Goal: Transaction & Acquisition: Download file/media

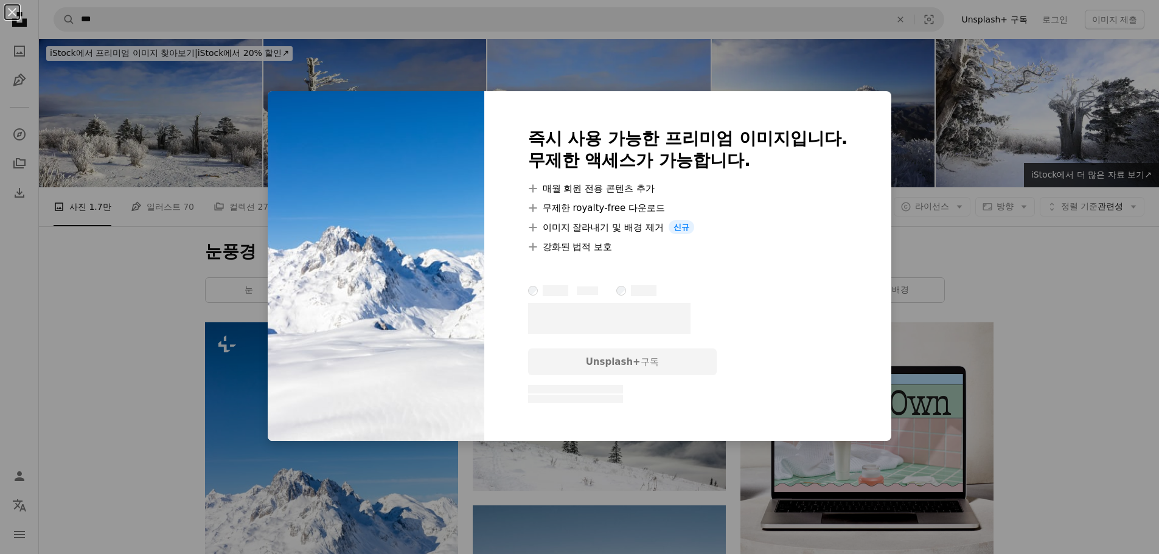
scroll to position [304, 0]
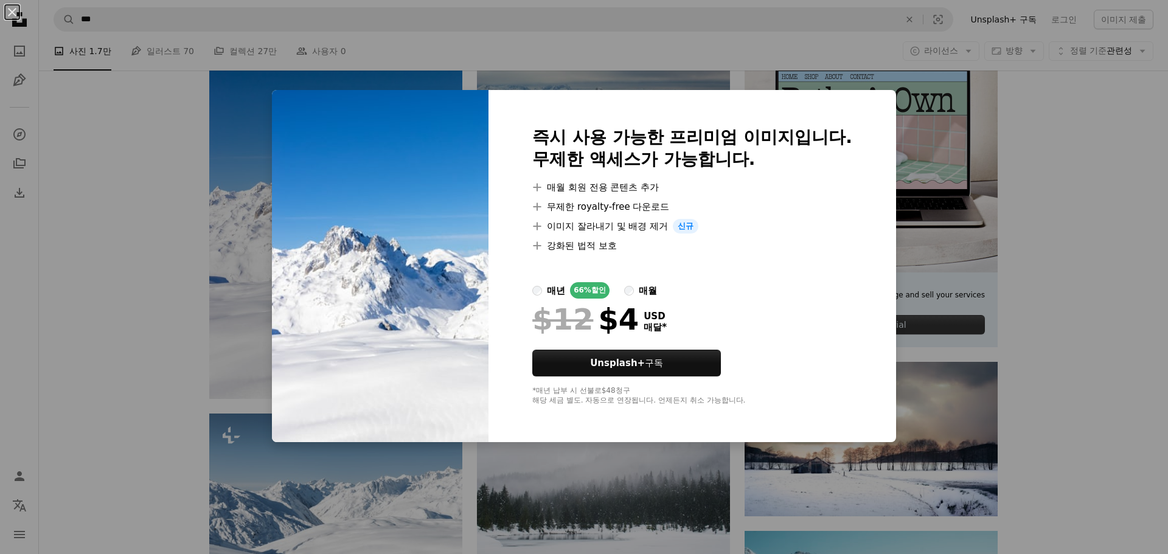
click at [1106, 193] on div "An X shape 즉시 사용 가능한 프리미엄 이미지입니다. 무제한 액세스가 가능합니다. A plus sign 매월 회원 전용 콘텐츠 추가 A…" at bounding box center [584, 277] width 1168 height 554
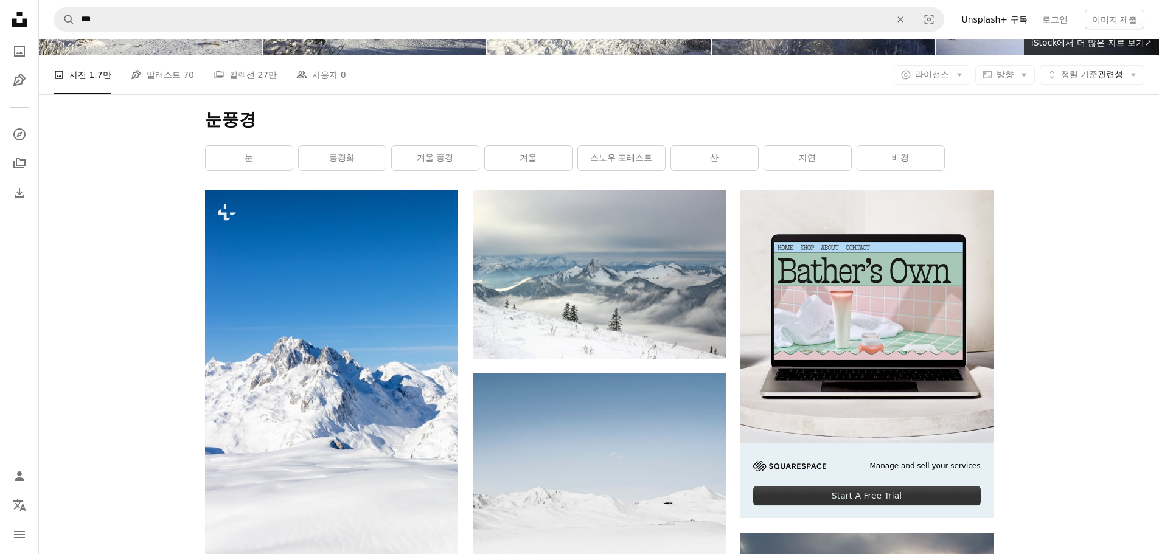
scroll to position [122, 0]
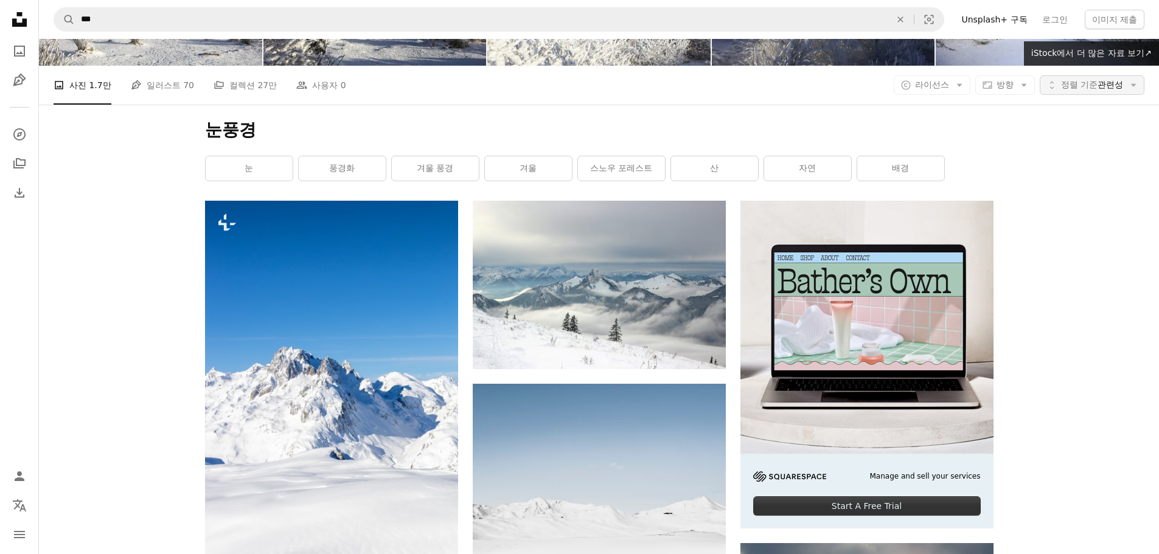
click at [1100, 86] on span "정렬 기준 관련성" at bounding box center [1092, 85] width 62 height 12
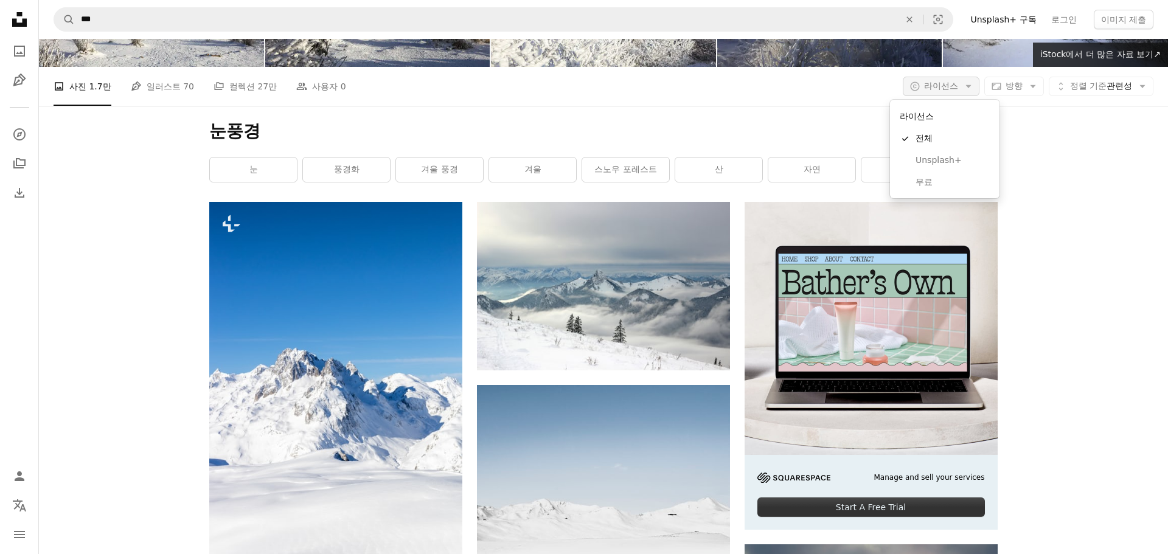
click at [943, 81] on span "라이선스" at bounding box center [941, 86] width 34 height 10
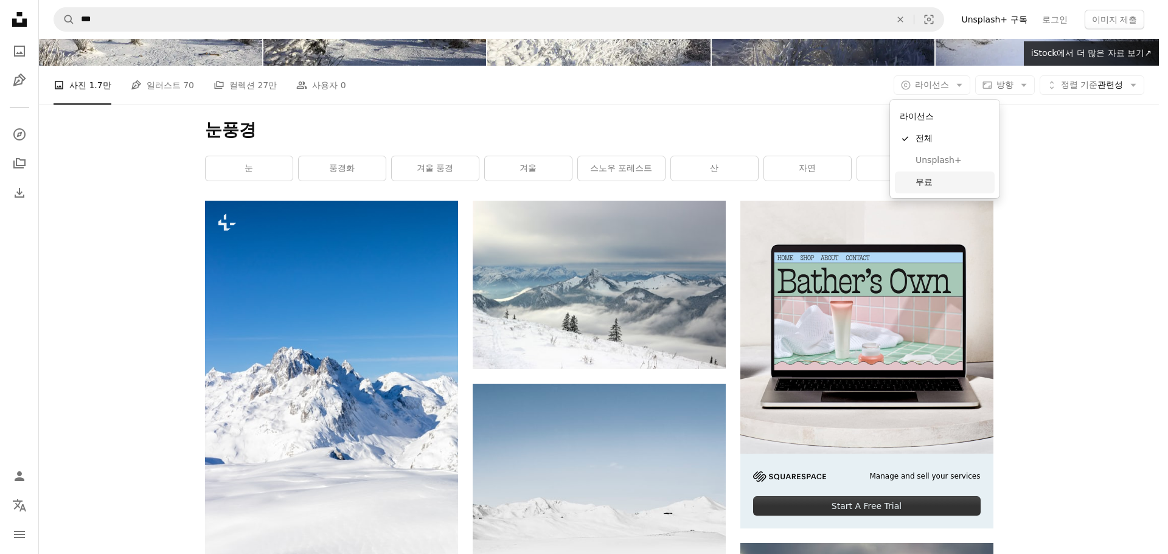
click at [951, 175] on link "무료" at bounding box center [945, 183] width 100 height 22
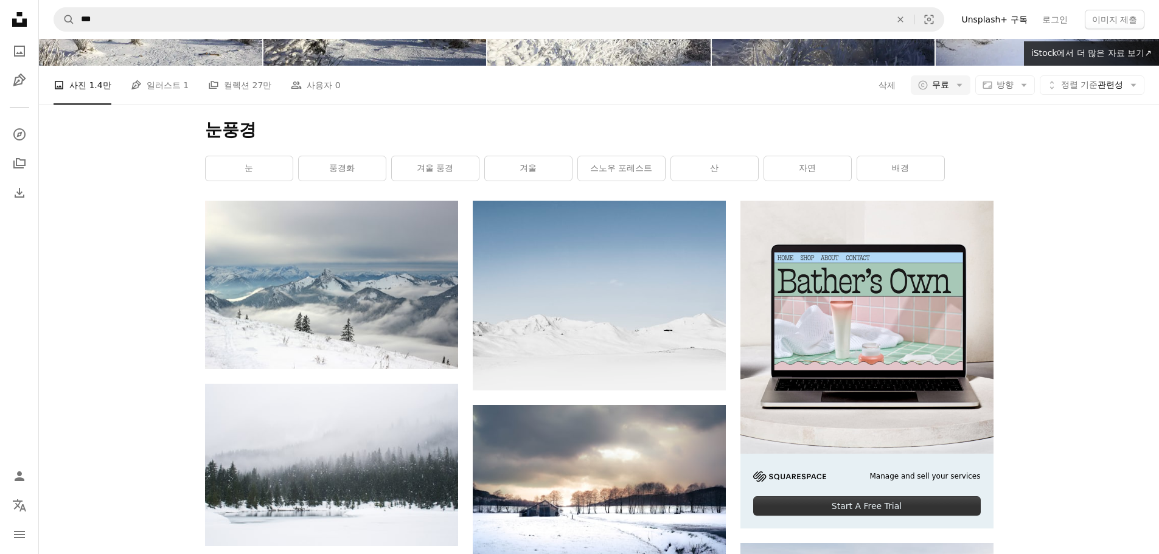
scroll to position [122, 0]
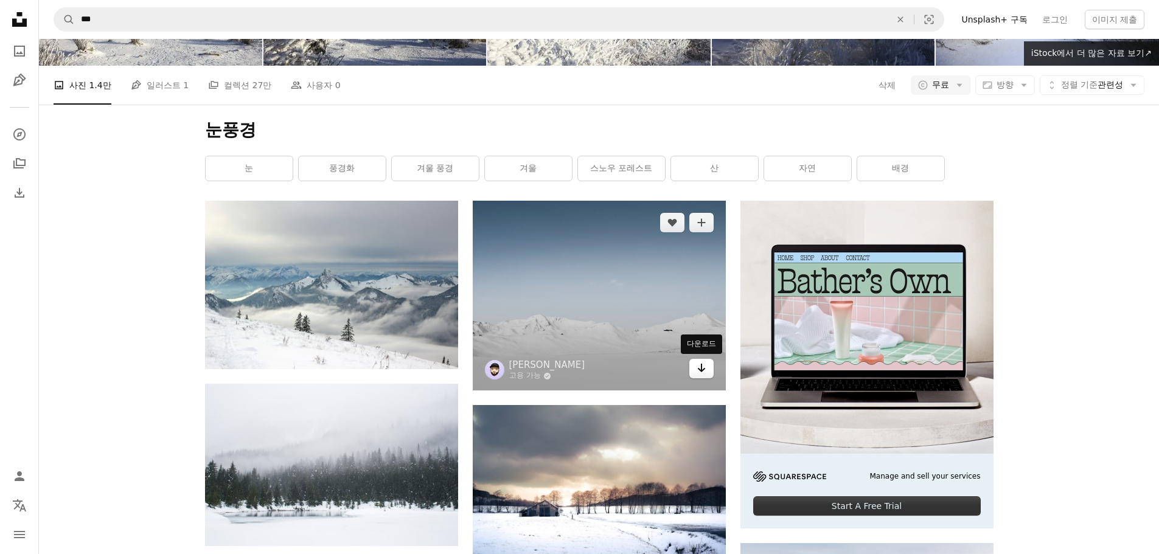
click at [696, 365] on link "Arrow pointing down" at bounding box center [701, 368] width 24 height 19
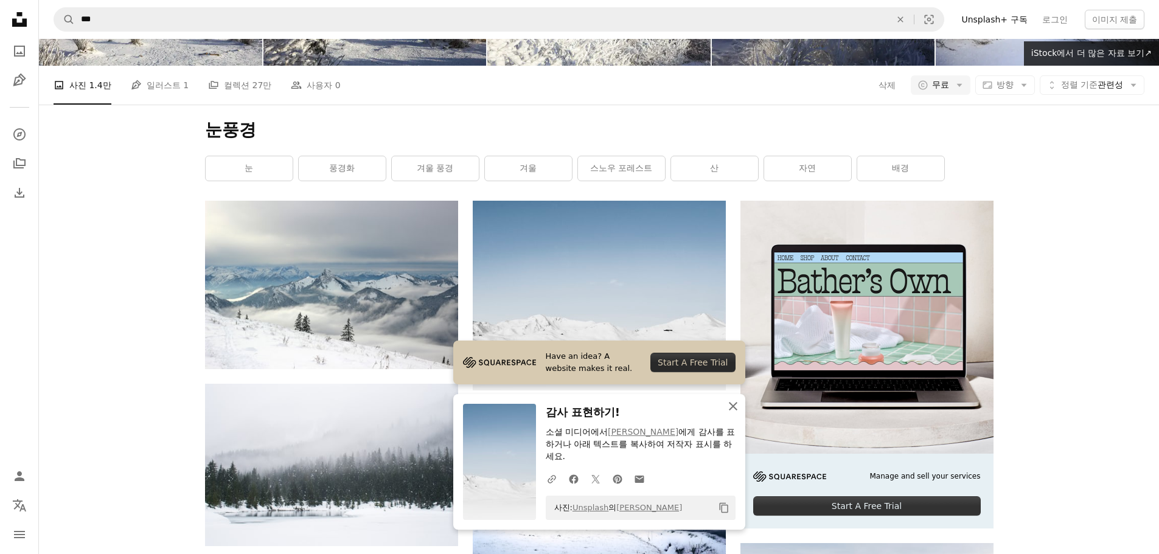
click at [727, 407] on icon "An X shape" at bounding box center [733, 406] width 15 height 15
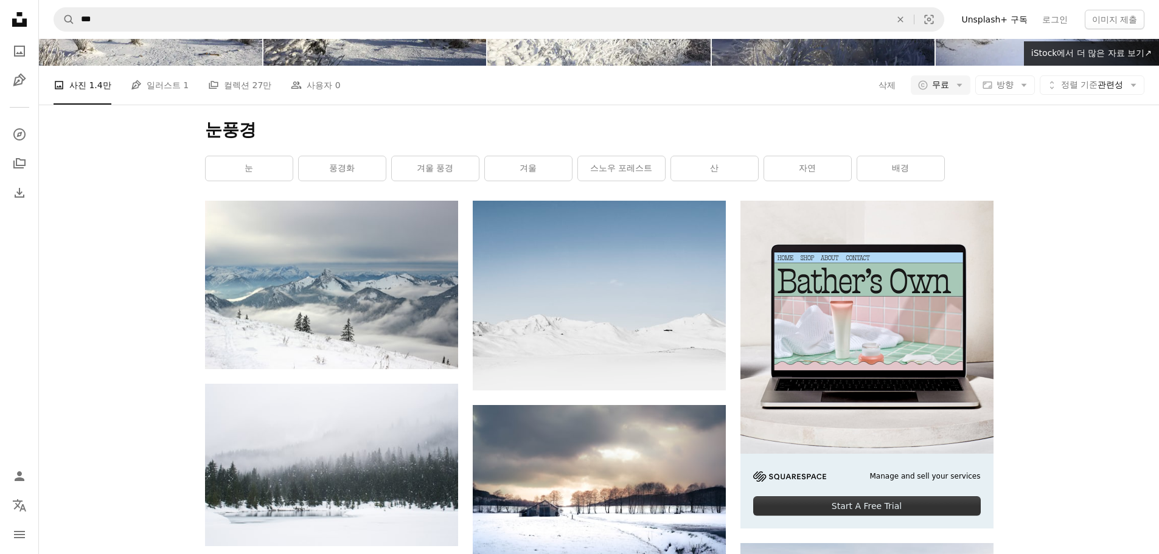
scroll to position [548, 0]
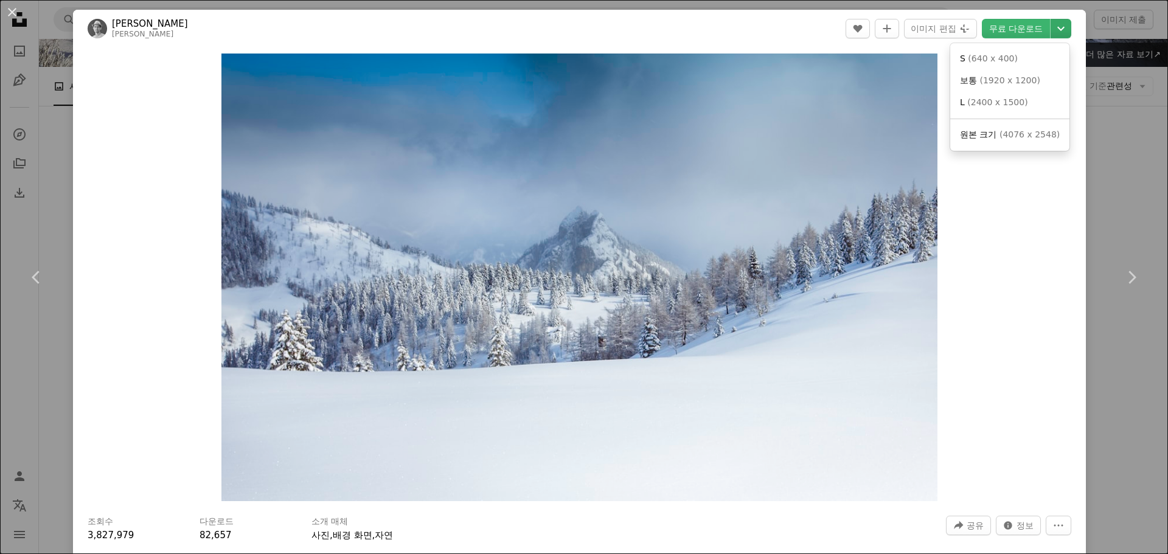
click at [1052, 24] on icon "Chevron down" at bounding box center [1061, 28] width 19 height 15
click at [1022, 102] on link "L ( 2400 x 1500 )" at bounding box center [1010, 103] width 110 height 22
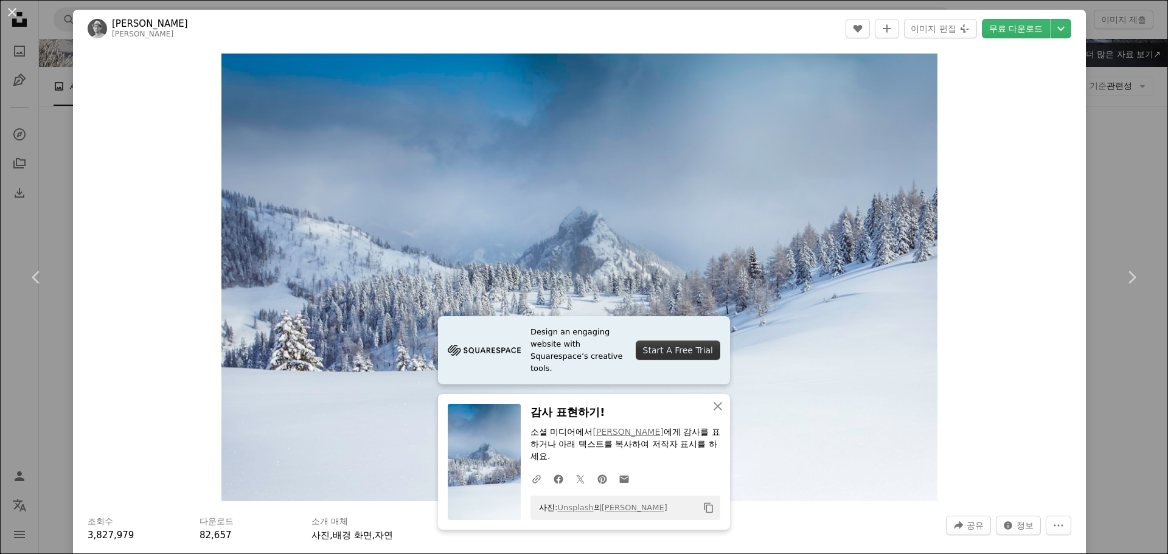
click at [1103, 164] on div "An X shape Chevron left Chevron right [PERSON_NAME] michael_hacker A heart A pl…" at bounding box center [584, 277] width 1168 height 554
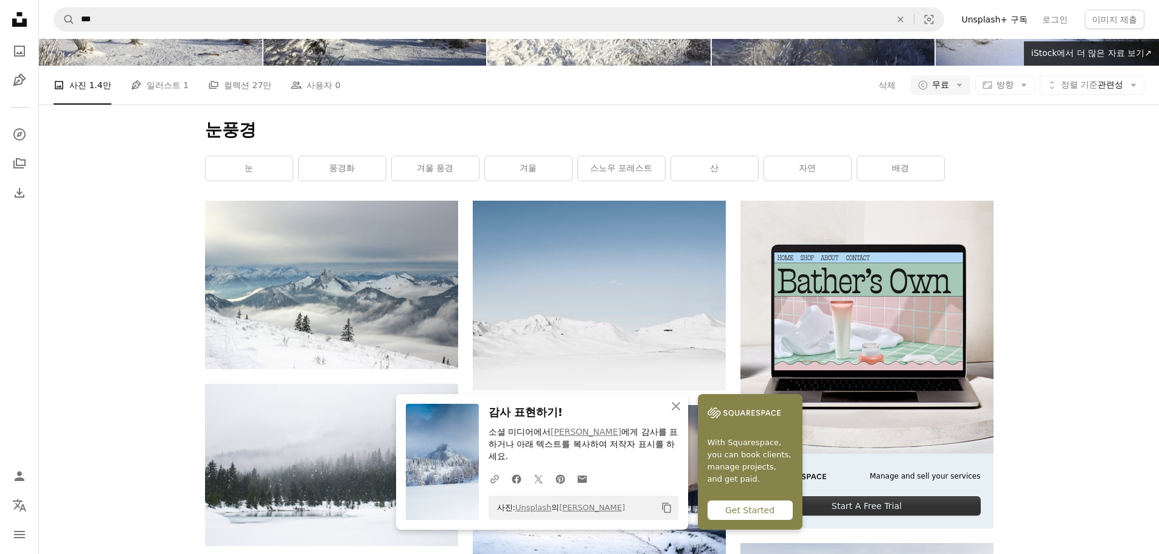
scroll to position [791, 0]
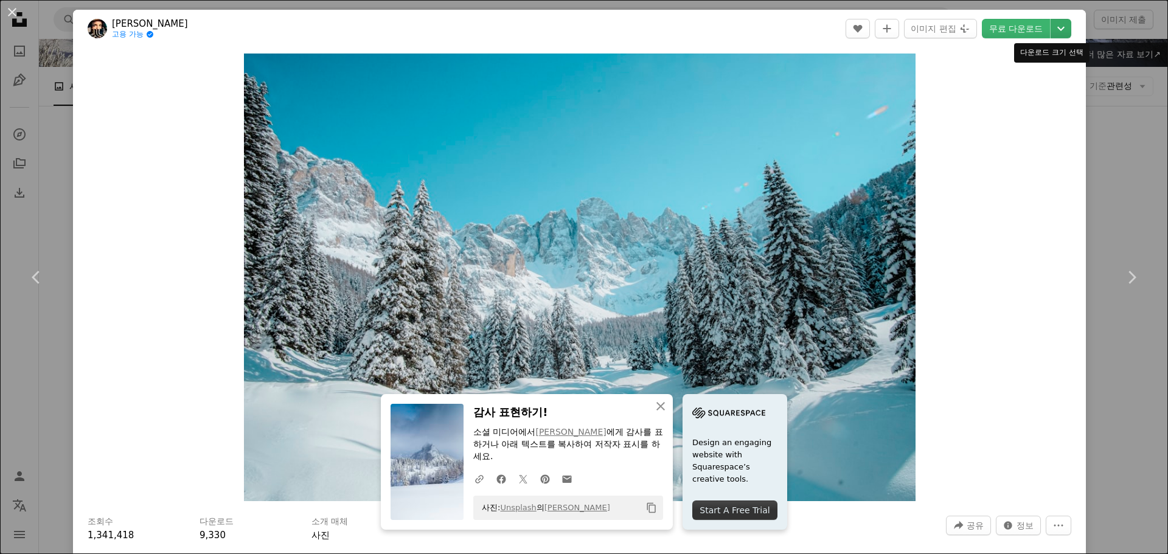
click at [1052, 22] on icon "Chevron down" at bounding box center [1061, 28] width 19 height 15
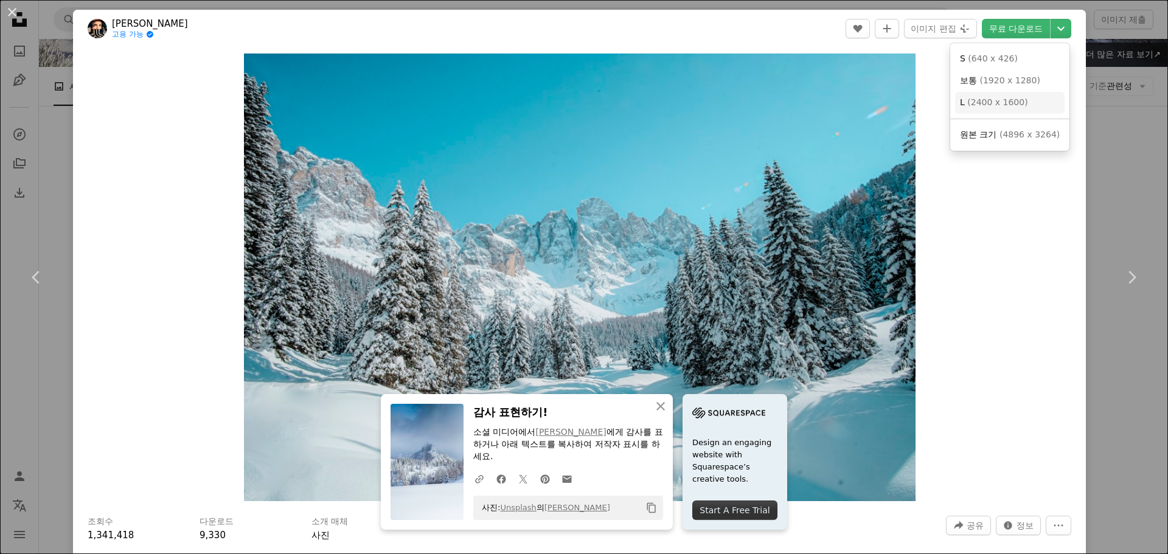
click at [1021, 110] on link "L ( 2400 x 1600 )" at bounding box center [1010, 103] width 110 height 22
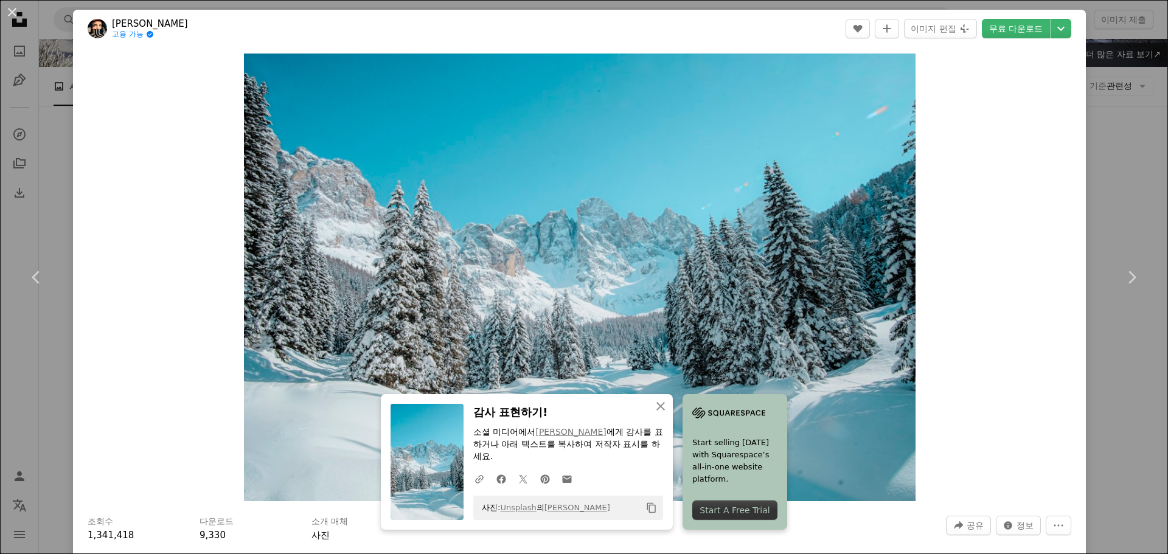
click at [1118, 156] on div "An X shape Chevron left Chevron right [PERSON_NAME] 고용 가능 A checkmark inside of…" at bounding box center [584, 277] width 1168 height 554
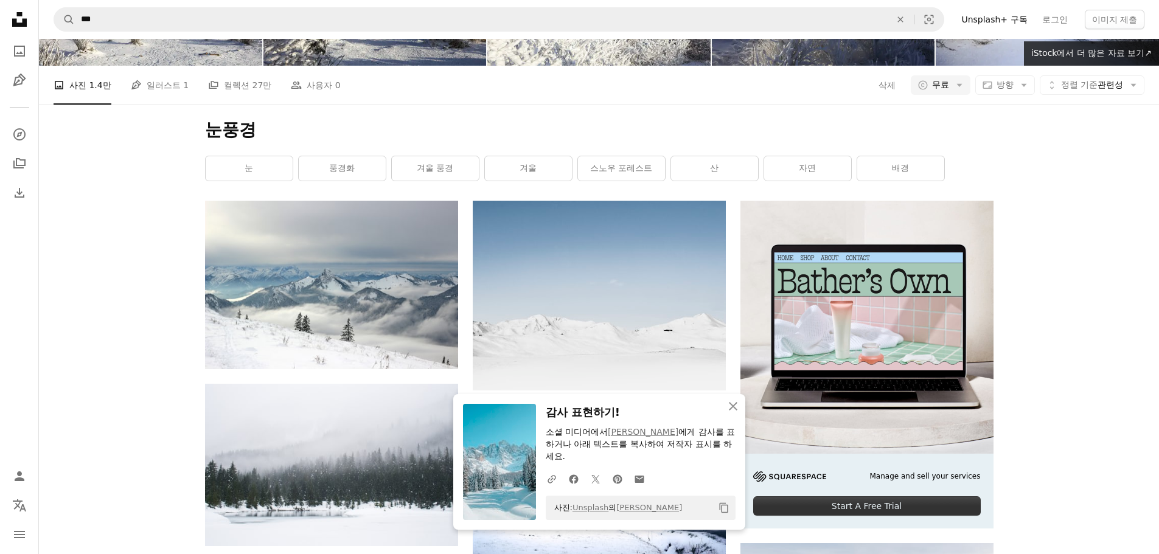
scroll to position [1582, 0]
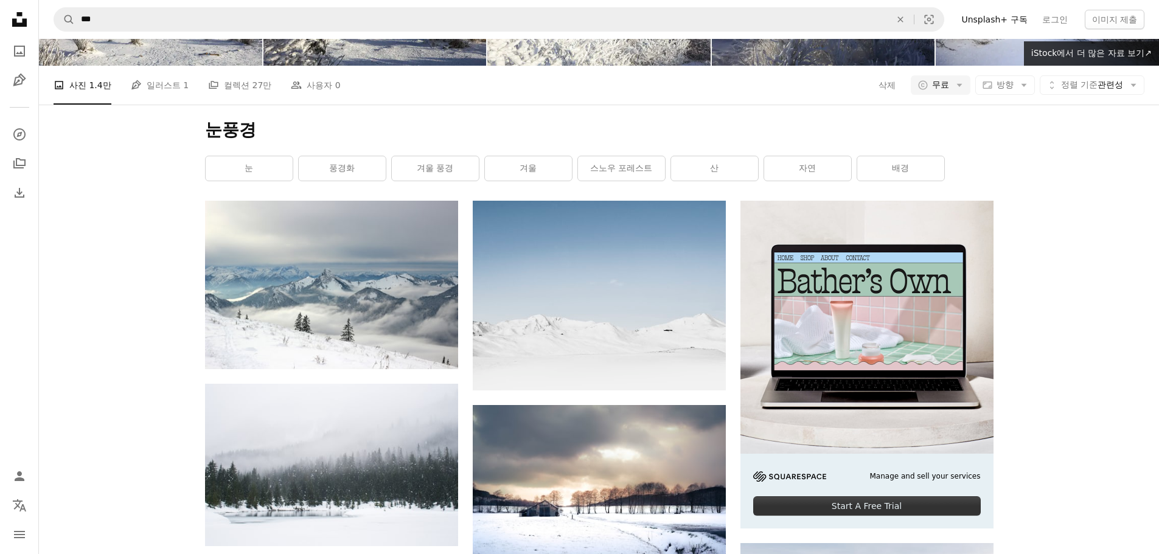
scroll to position [2495, 0]
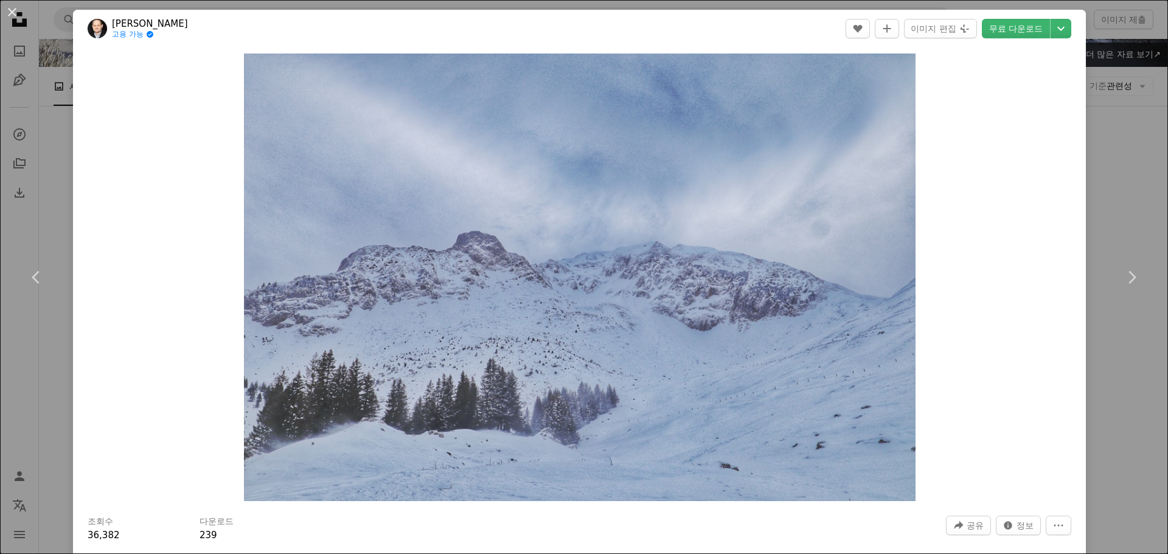
click at [1106, 82] on div "An X shape Chevron left Chevron right [PERSON_NAME] 고용 가능 A checkmark inside of…" at bounding box center [584, 277] width 1168 height 554
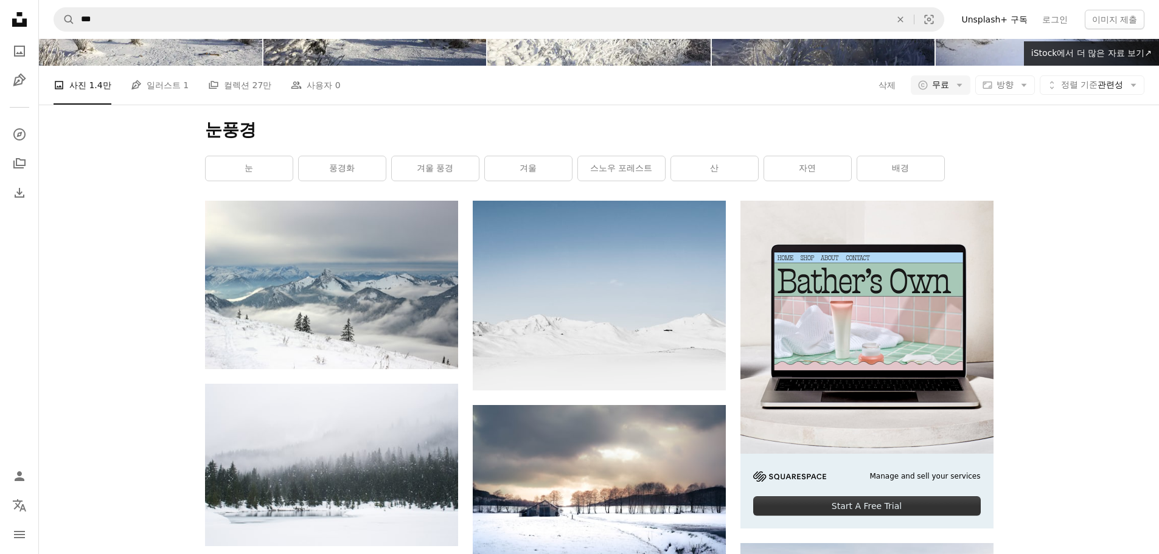
scroll to position [3043, 0]
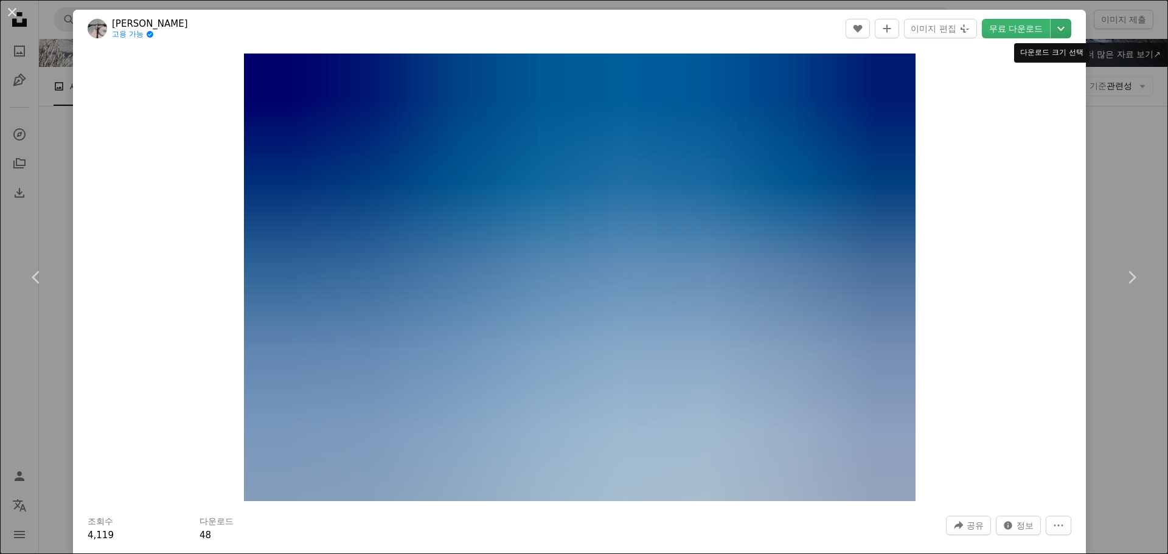
click at [1057, 24] on icon "Chevron down" at bounding box center [1061, 28] width 19 height 15
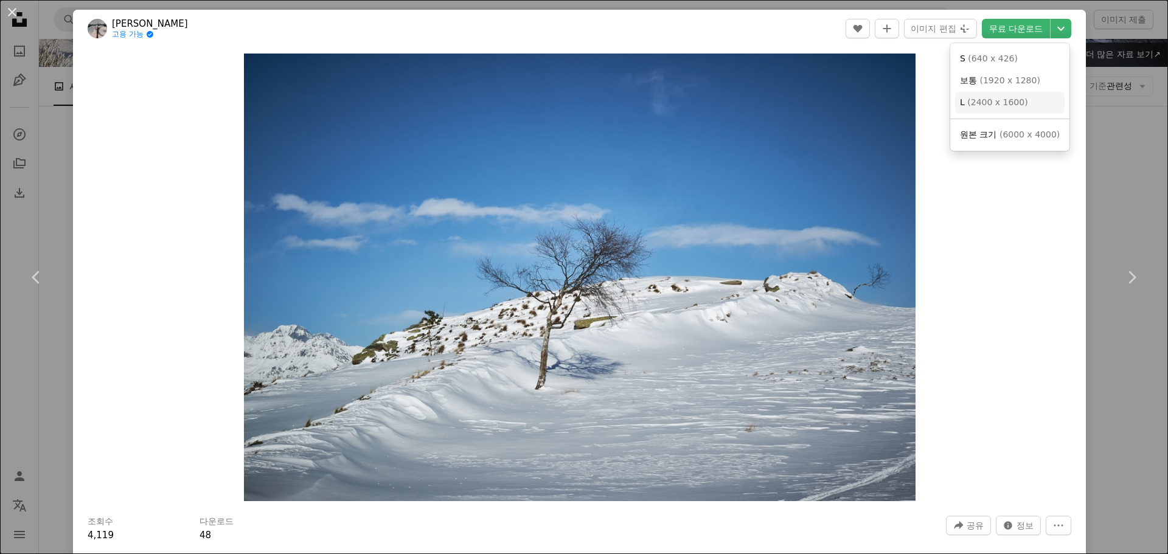
click at [1028, 105] on link "L ( 2400 x 1600 )" at bounding box center [1010, 103] width 110 height 22
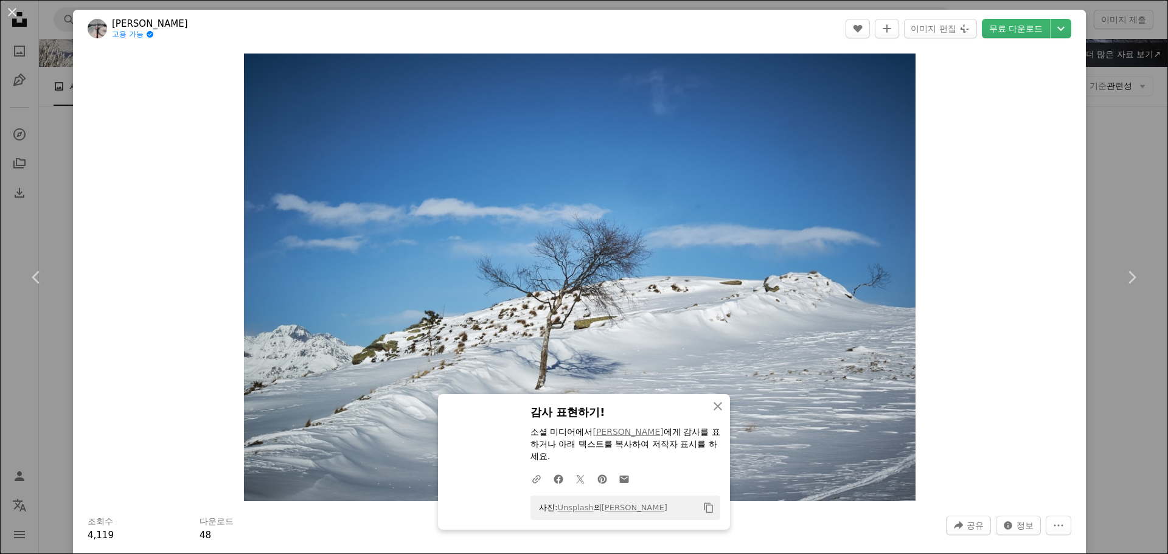
click at [1118, 135] on div "An X shape Chevron left Chevron right [PERSON_NAME] 고용 가능 A checkmark inside of…" at bounding box center [584, 277] width 1168 height 554
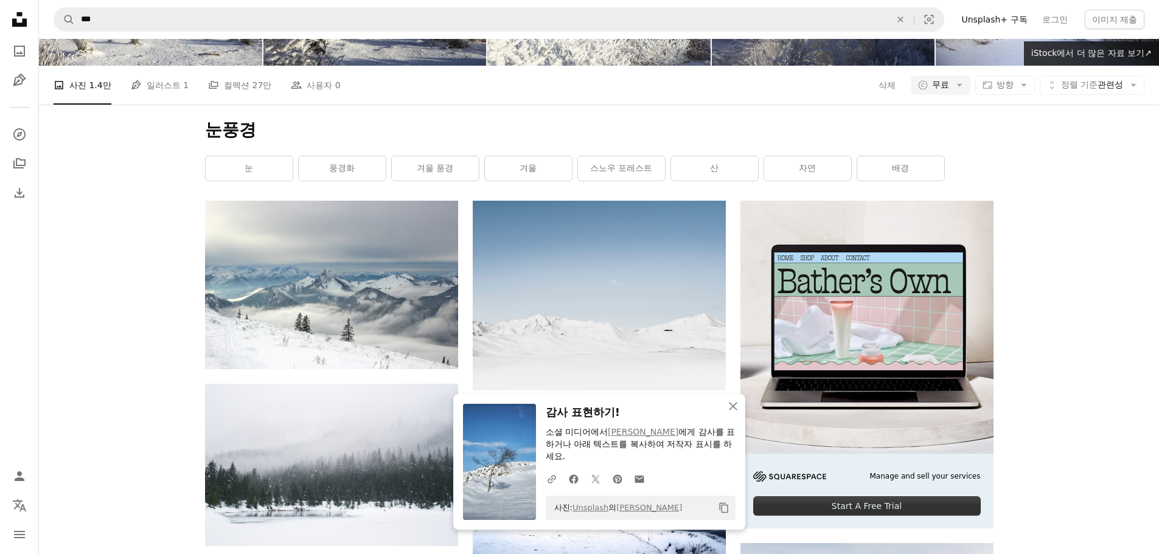
scroll to position [2982, 0]
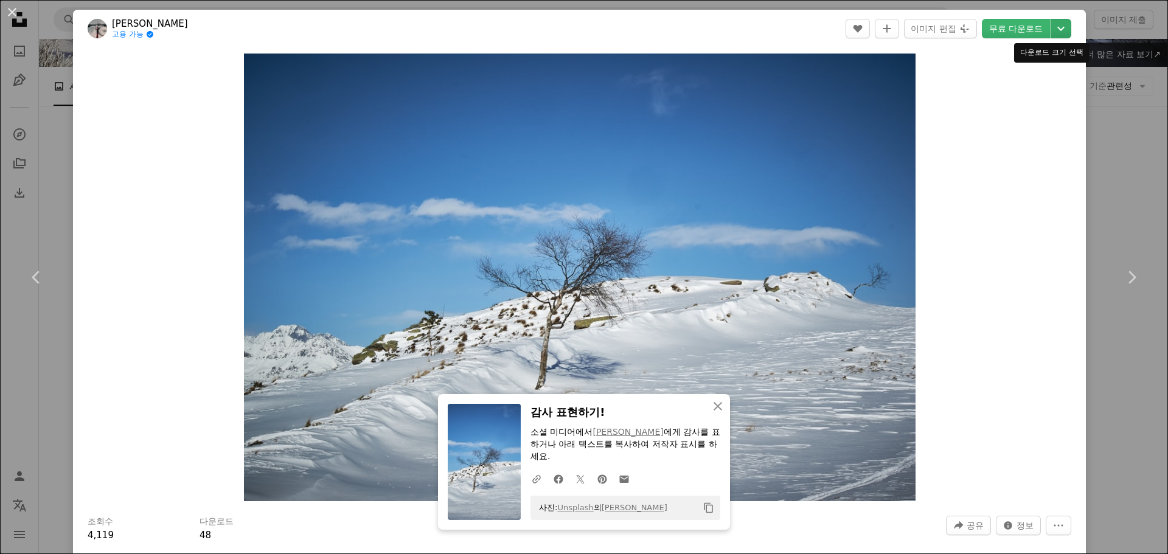
click at [1052, 29] on icon "Chevron down" at bounding box center [1061, 28] width 19 height 15
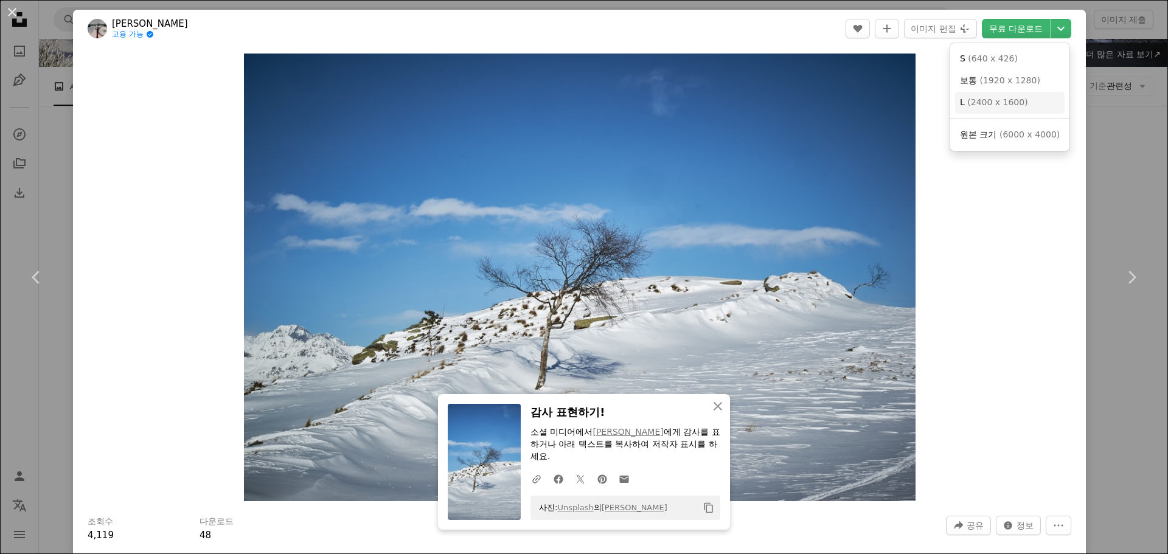
click at [1022, 100] on link "L ( 2400 x 1600 )" at bounding box center [1010, 103] width 110 height 22
drag, startPoint x: 1127, startPoint y: 104, endPoint x: 1124, endPoint y: 113, distance: 9.6
click at [1127, 104] on div "An X shape Chevron left Chevron right [PERSON_NAME] 고용 가능 A checkmark inside of…" at bounding box center [584, 277] width 1168 height 554
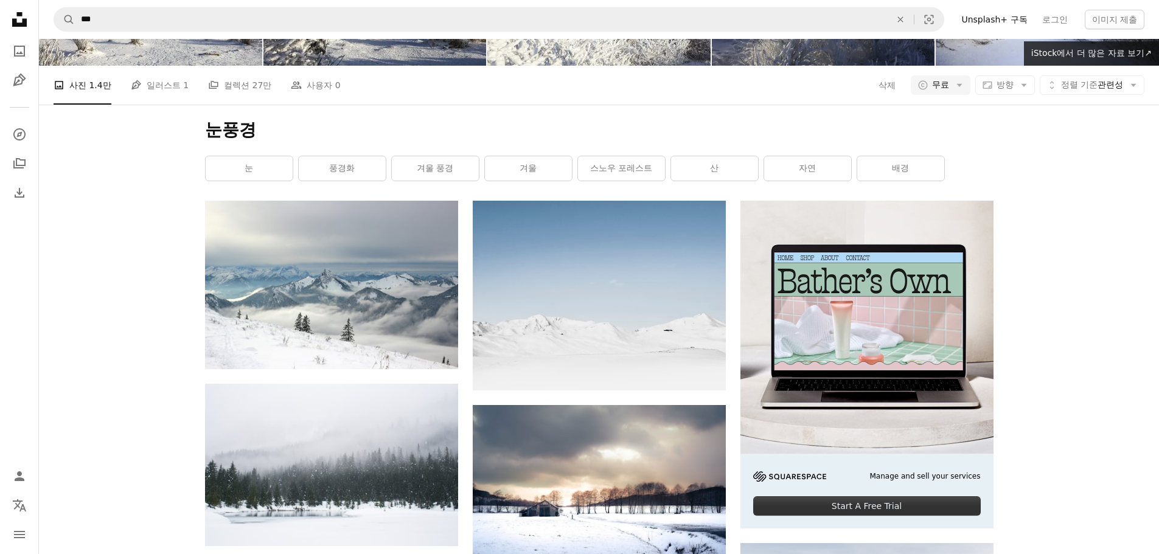
scroll to position [6085, 0]
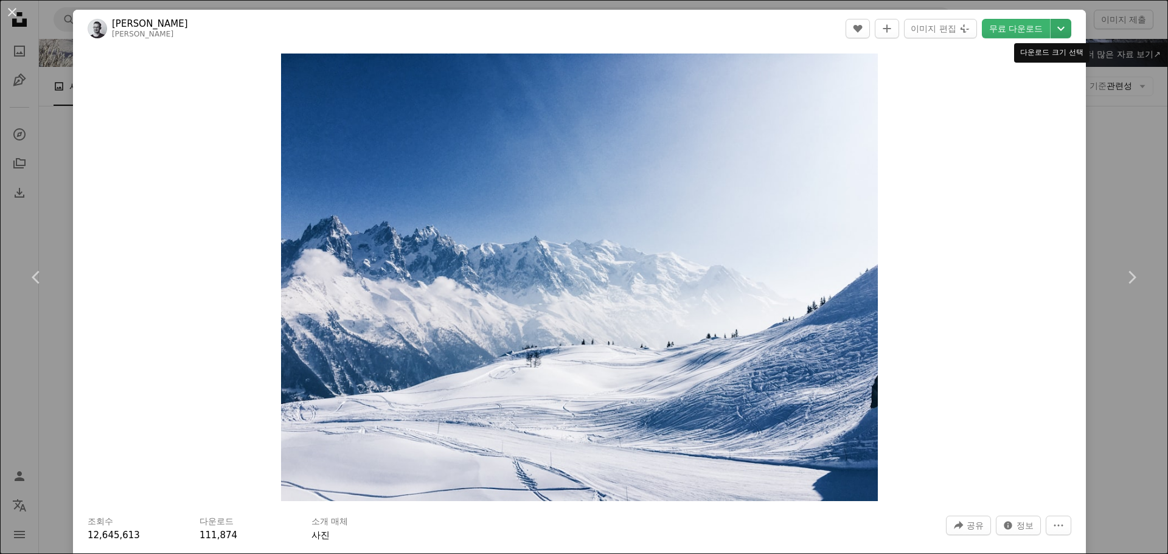
click at [1052, 27] on icon "Chevron down" at bounding box center [1061, 28] width 19 height 15
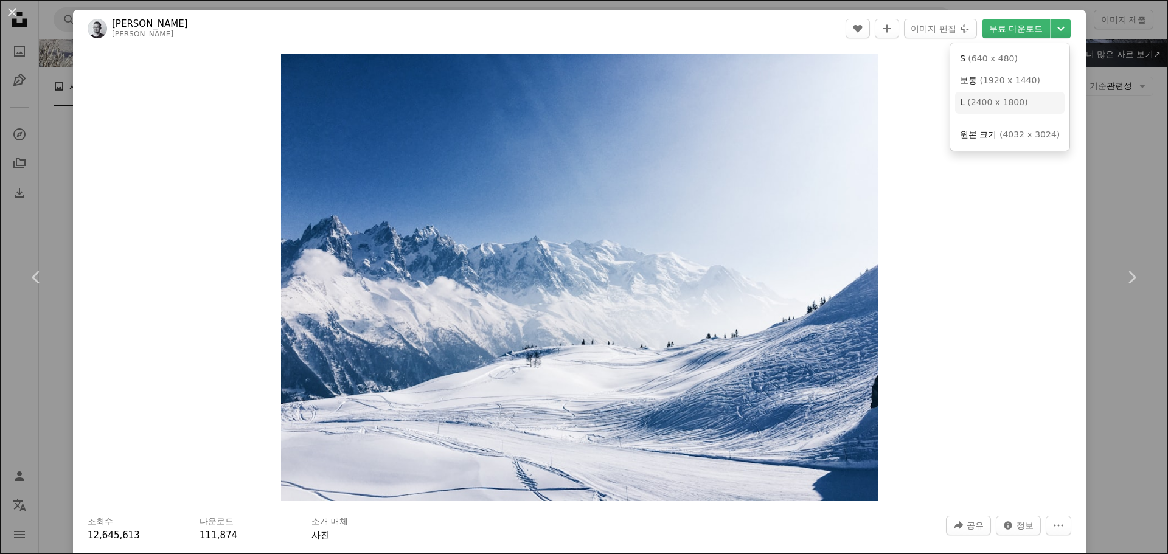
click at [1023, 105] on link "L ( 2400 x 1800 )" at bounding box center [1010, 103] width 110 height 22
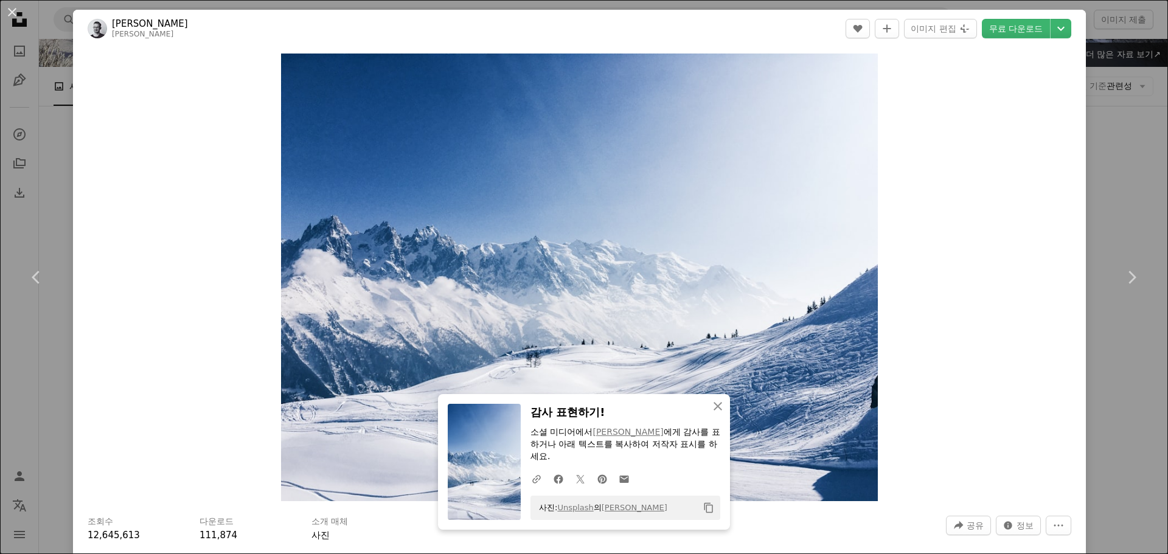
click at [1134, 144] on div "An X shape Chevron left Chevron right [PERSON_NAME] A heart A plus sign 이미지 편집 …" at bounding box center [584, 277] width 1168 height 554
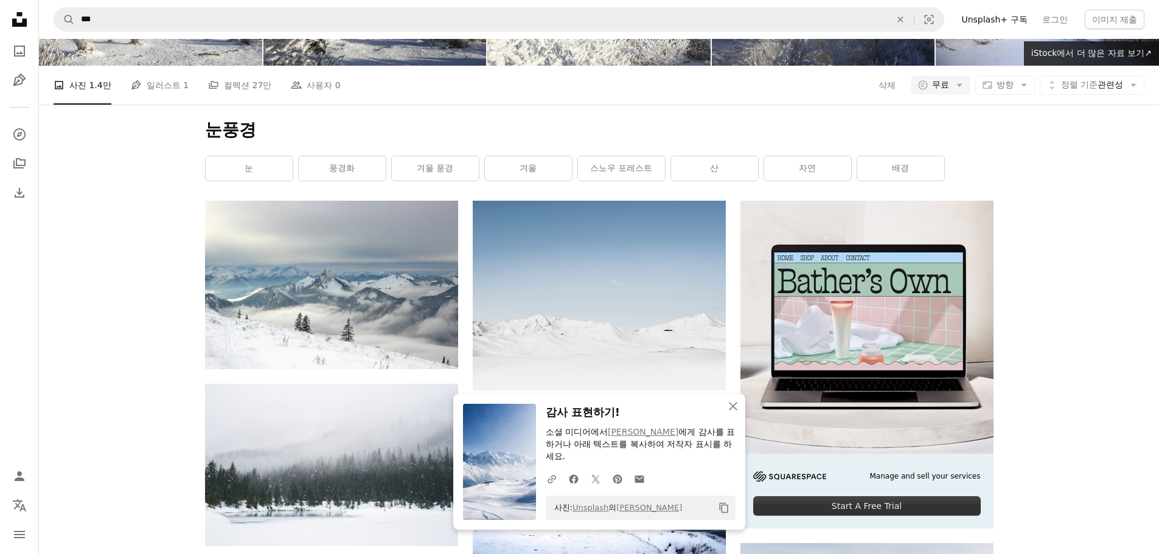
scroll to position [6572, 0]
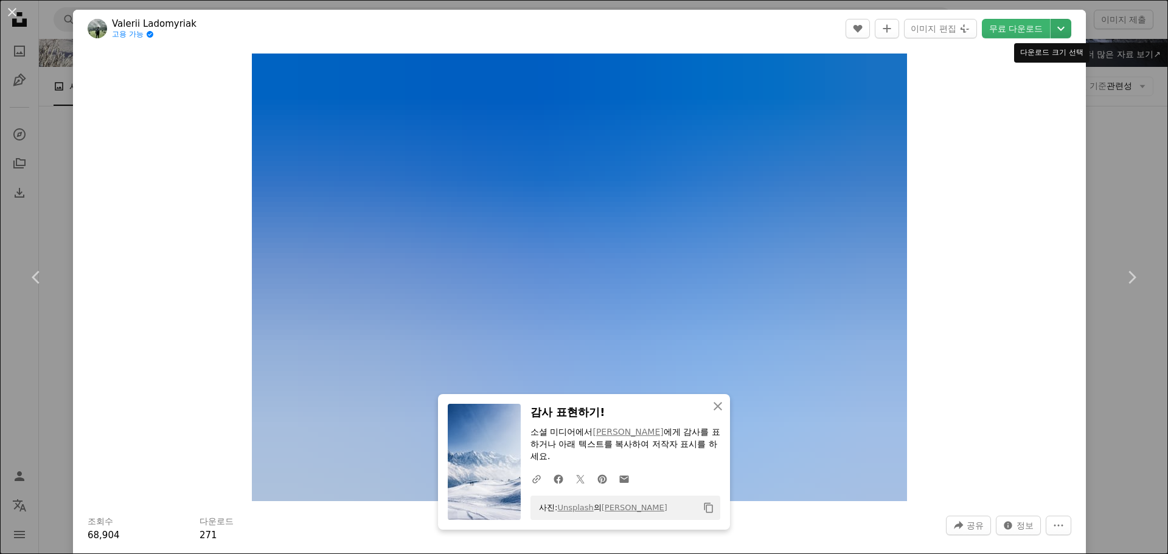
click at [1058, 29] on icon "다운로드 크기 선택" at bounding box center [1061, 29] width 7 height 4
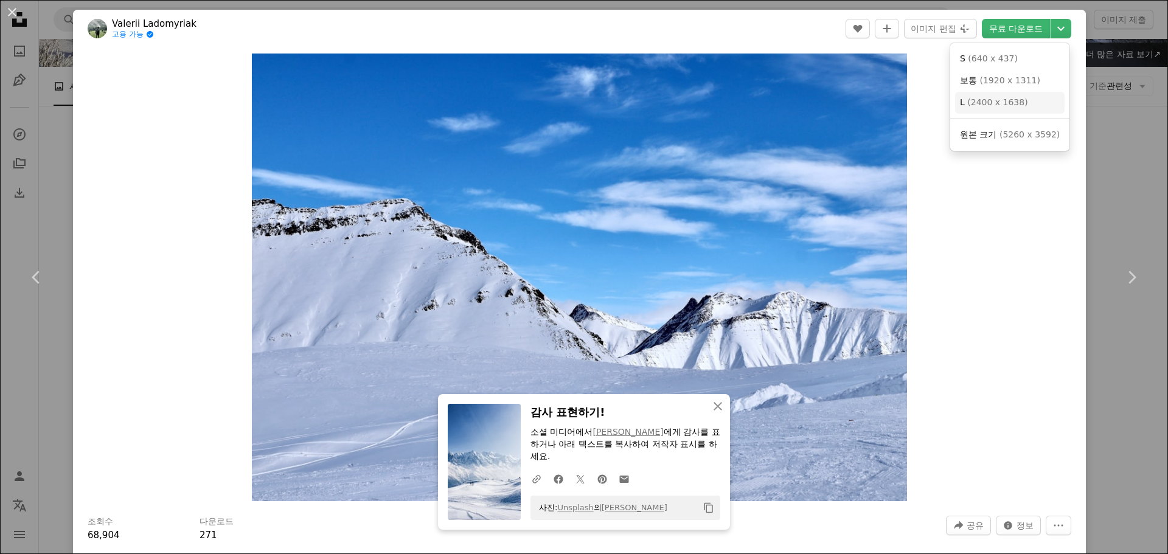
click at [1024, 100] on link "L ( 2400 x 1638 )" at bounding box center [1010, 103] width 110 height 22
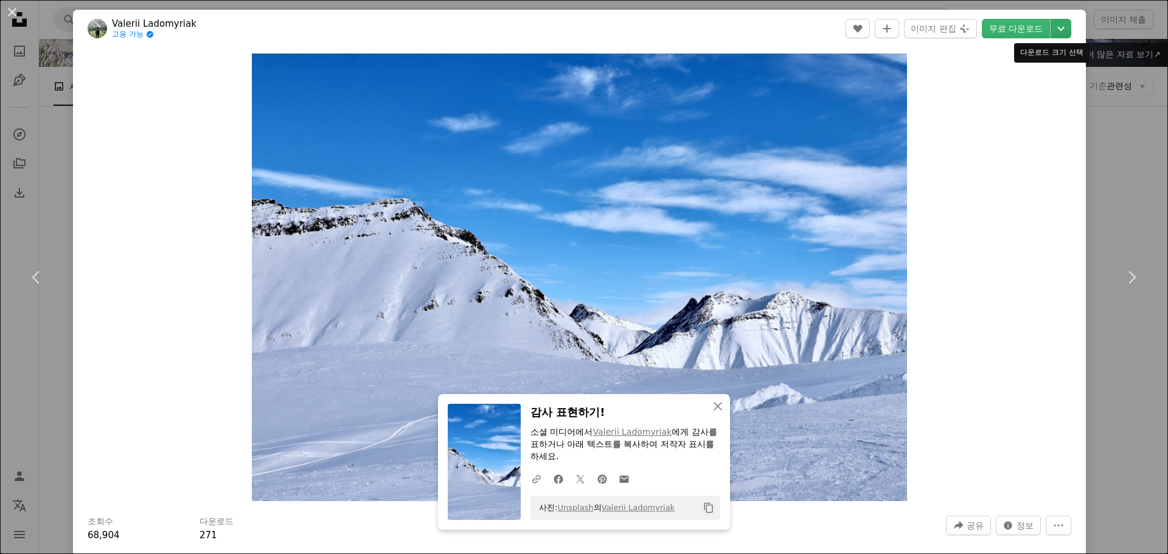
click at [1057, 29] on icon "Chevron down" at bounding box center [1061, 28] width 19 height 15
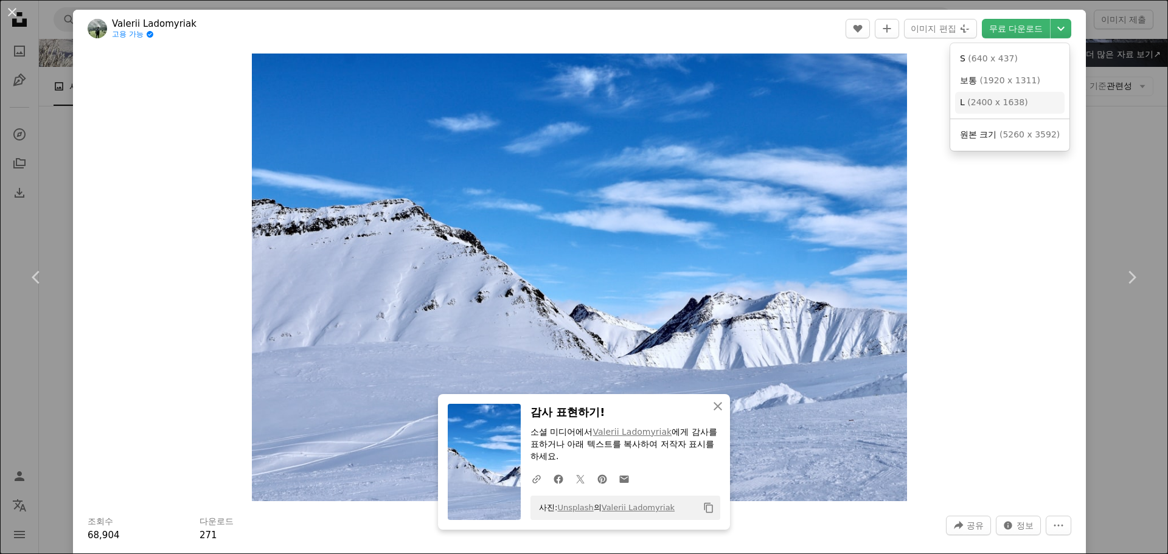
click at [1018, 105] on span "( 2400 x 1638 )" at bounding box center [998, 102] width 60 height 10
drag, startPoint x: 1119, startPoint y: 96, endPoint x: 1112, endPoint y: 98, distance: 7.5
click at [1119, 96] on div "An X shape Chevron left Chevron right Valerii Ladomyriak 고용 가능 A checkmark insi…" at bounding box center [584, 277] width 1168 height 554
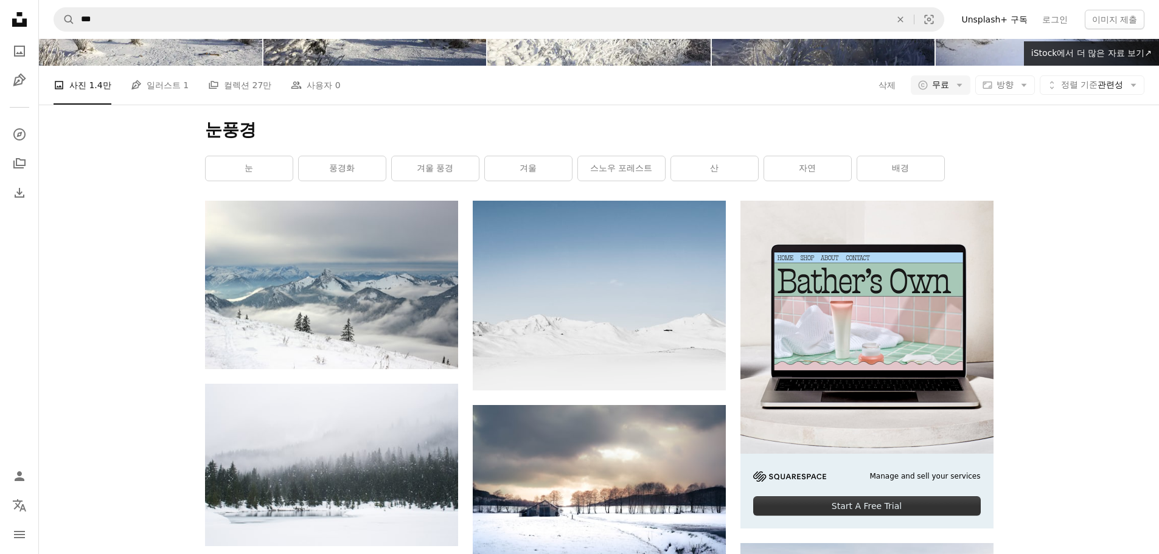
scroll to position [11562, 0]
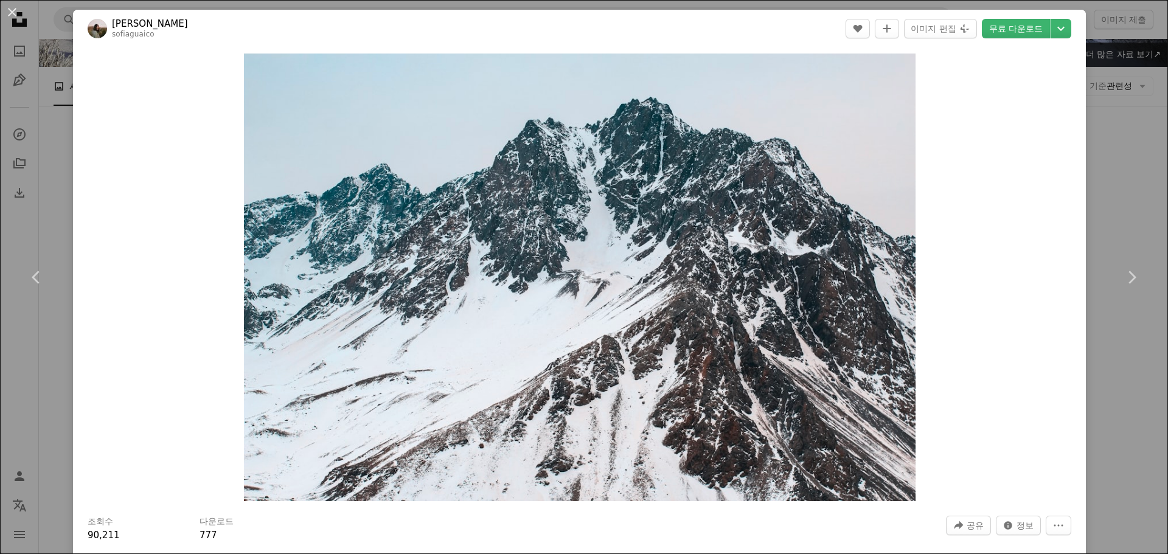
click at [1130, 103] on div "An X shape Chevron left Chevron right Sofia Guaico sofiaguaico A heart A plus s…" at bounding box center [584, 277] width 1168 height 554
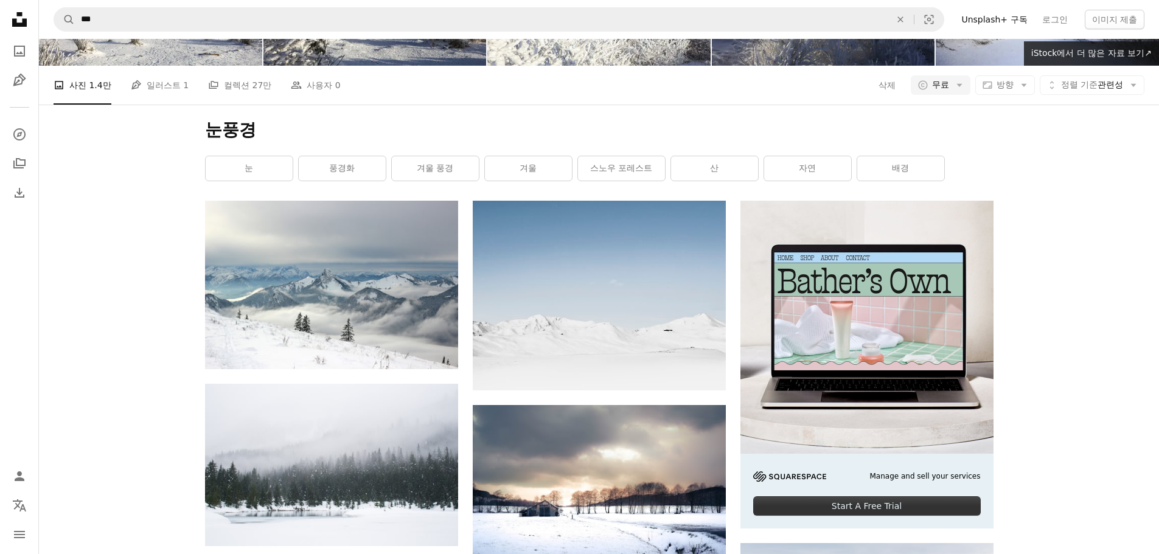
scroll to position [12171, 0]
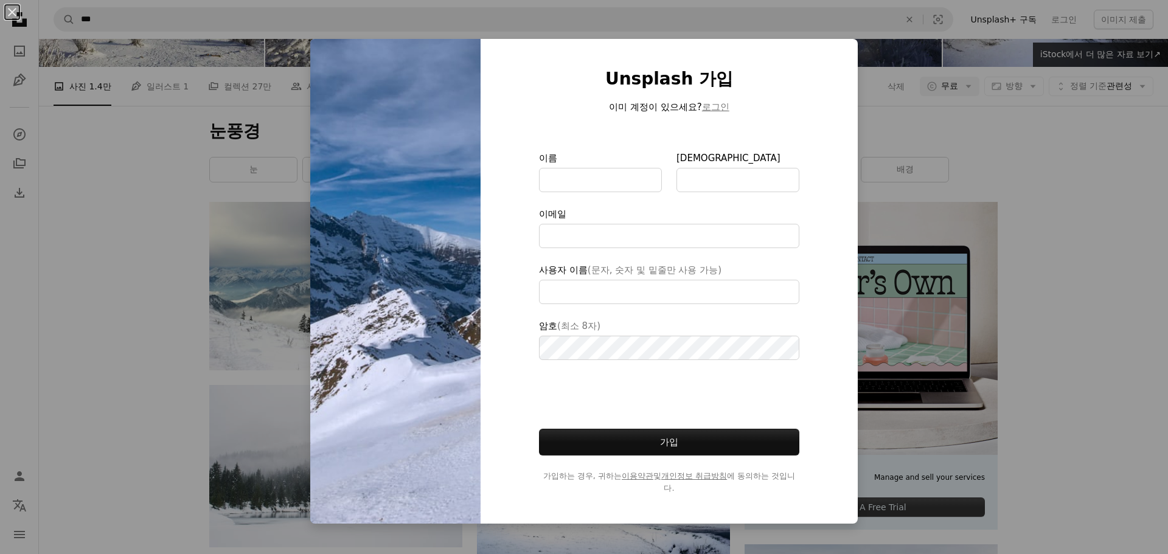
click at [1017, 212] on div "An X shape Unsplash 가입 이미 계정이 있으세요? 로그인 이름 성 이메일 사용자 이름 (문자, 숫자 및 밑줄만 사용 가능) 암호…" at bounding box center [584, 277] width 1168 height 554
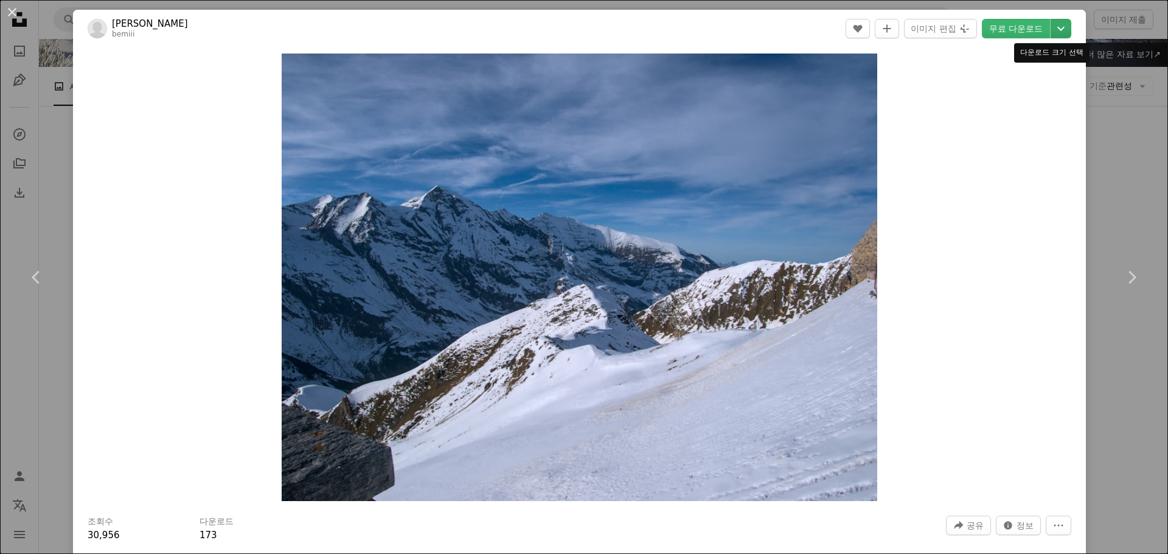
click at [1056, 28] on icon "Chevron down" at bounding box center [1061, 28] width 19 height 15
click at [1016, 109] on link "L ( 2400 x 1803 )" at bounding box center [1010, 103] width 110 height 22
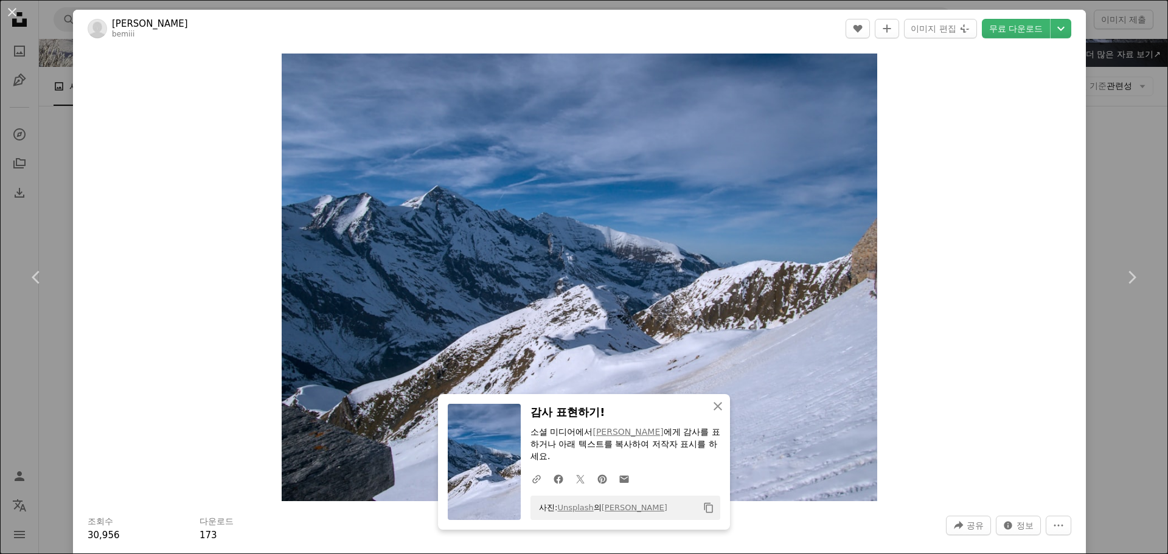
drag, startPoint x: 1111, startPoint y: 150, endPoint x: 986, endPoint y: 262, distance: 166.8
click at [1111, 150] on div "An X shape Chevron left Chevron right [PERSON_NAME] bemiii A heart A plus sign …" at bounding box center [584, 277] width 1168 height 554
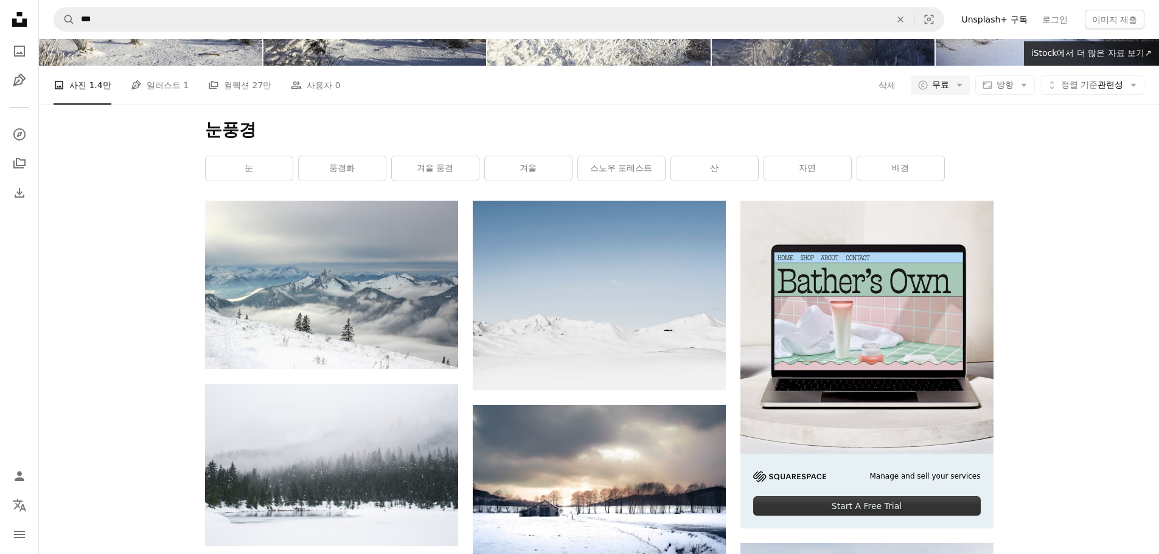
scroll to position [13083, 0]
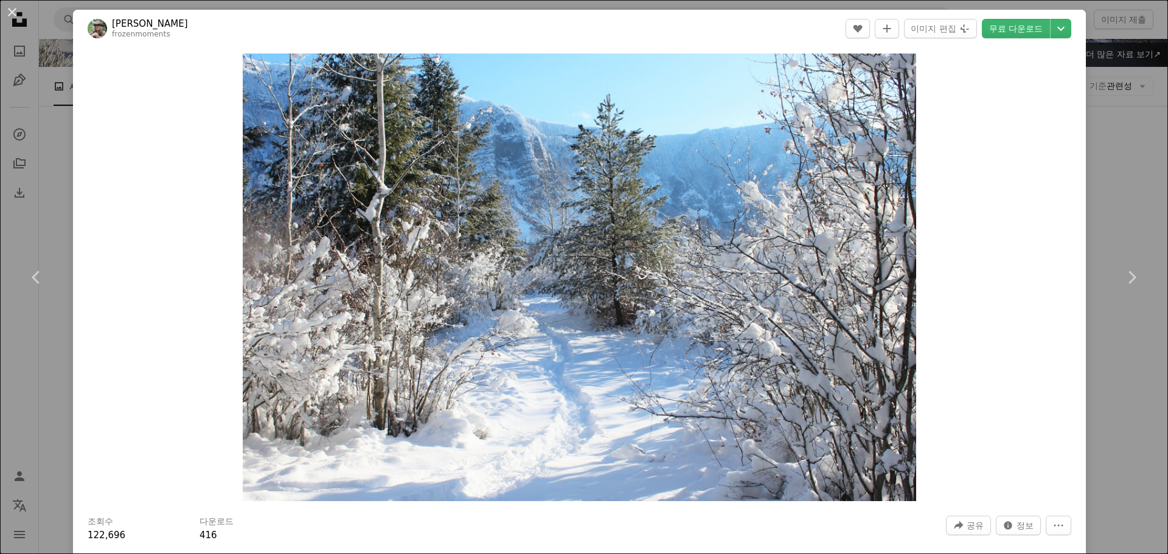
click at [1108, 195] on div "An X shape Chevron left Chevron right [PERSON_NAME] frozenmoments A heart A plu…" at bounding box center [584, 277] width 1168 height 554
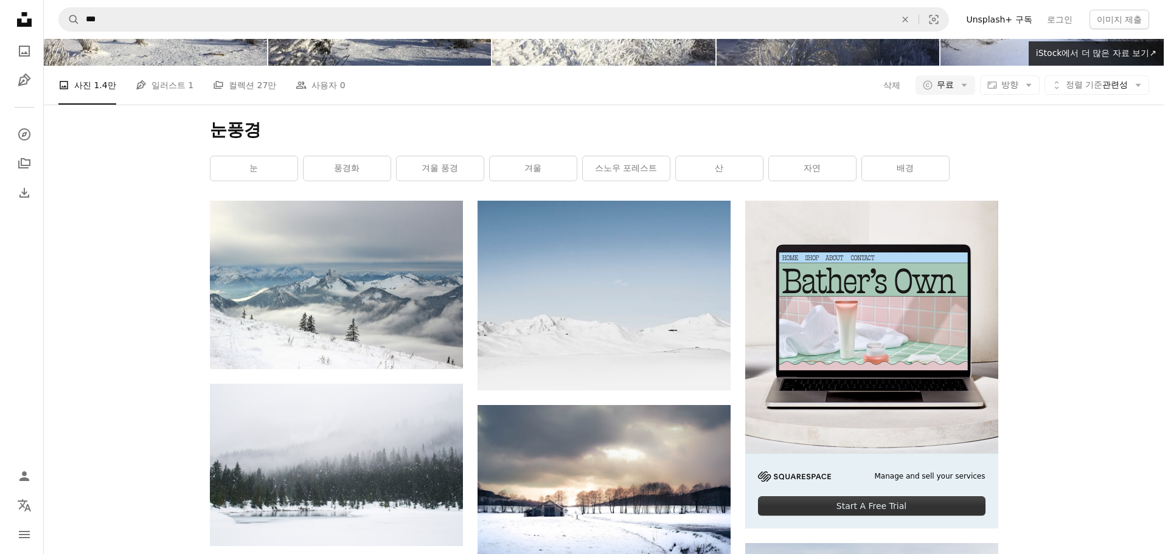
scroll to position [16309, 0]
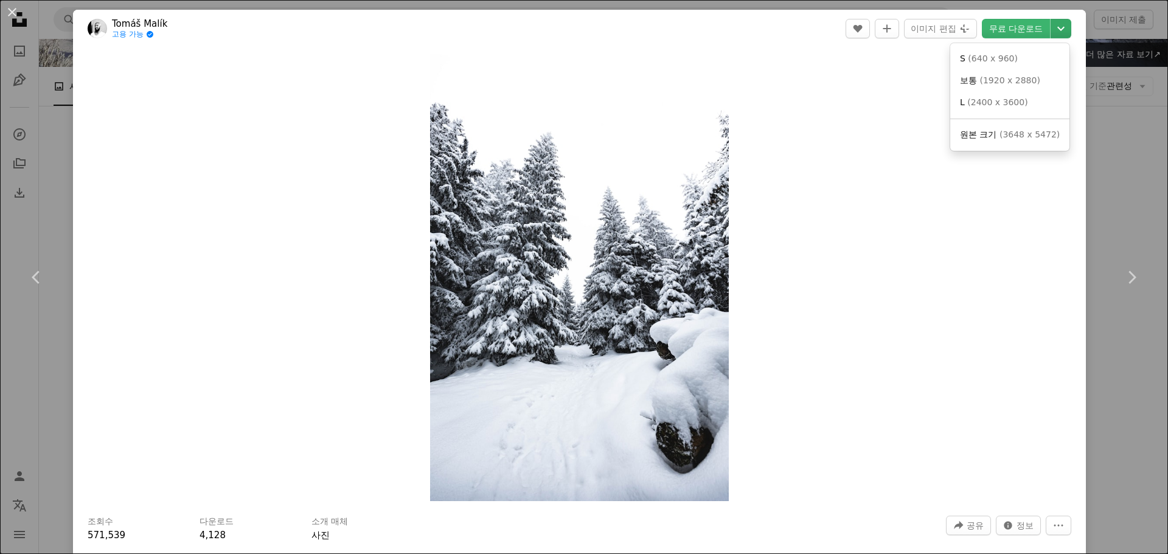
click at [1052, 30] on icon "Chevron down" at bounding box center [1061, 28] width 19 height 15
click at [1024, 98] on link "L ( 2400 x 3600 )" at bounding box center [1010, 103] width 110 height 22
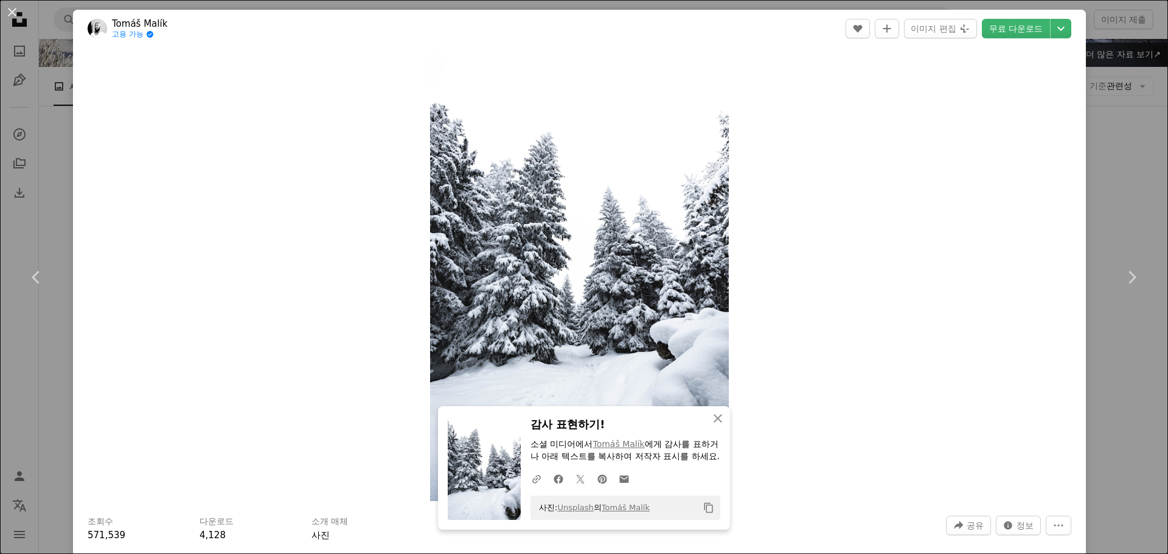
drag, startPoint x: 1112, startPoint y: 165, endPoint x: 1070, endPoint y: 198, distance: 53.2
click at [1112, 165] on div "An X shape Chevron left Chevron right [PERSON_NAME] 고용 가능 A checkmark inside of…" at bounding box center [584, 277] width 1168 height 554
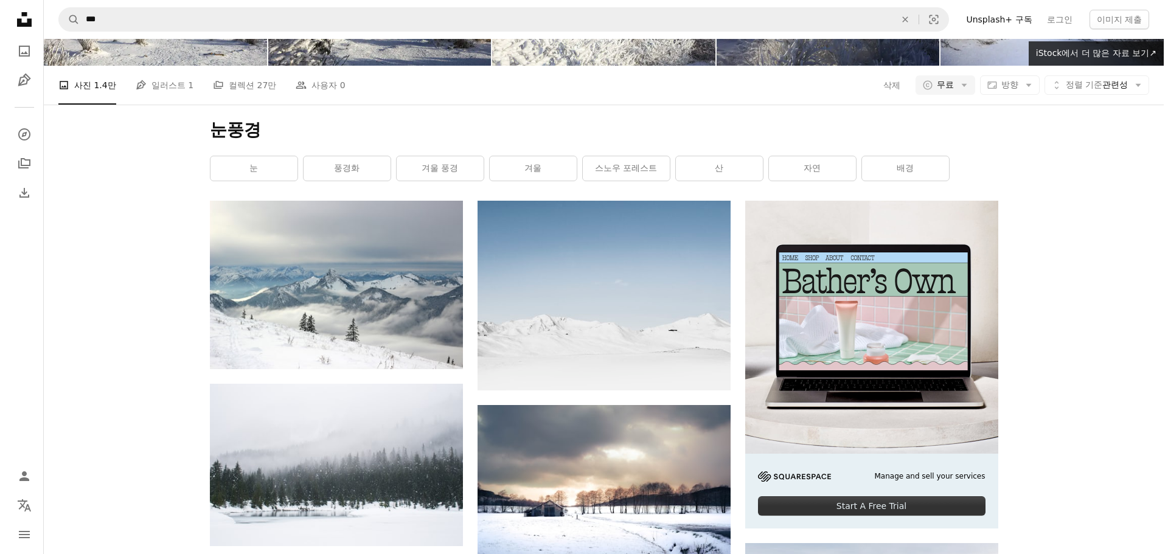
scroll to position [20386, 0]
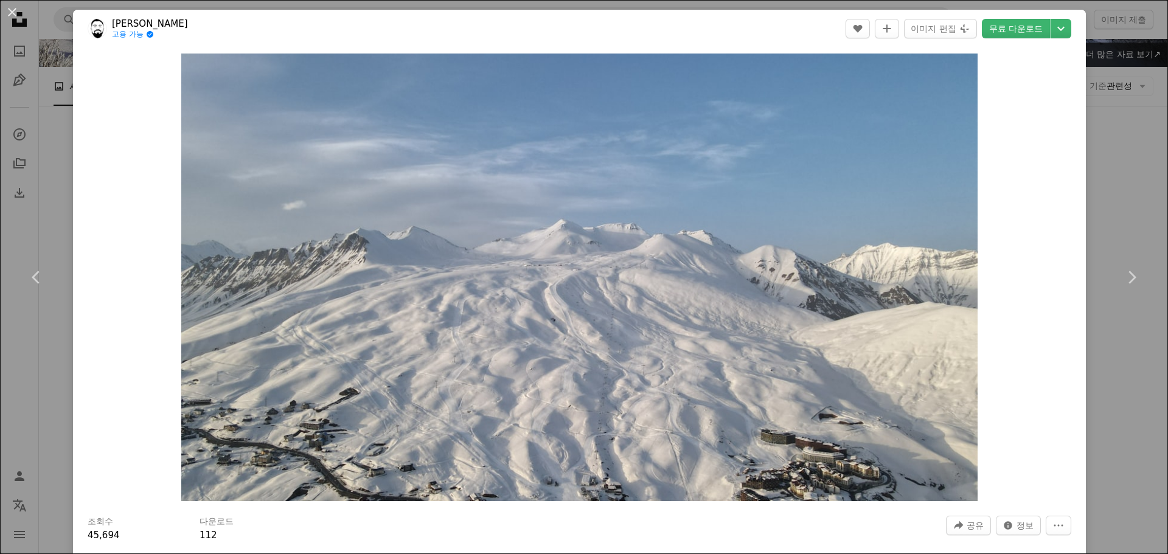
click at [1123, 81] on div "An X shape Chevron left Chevron right [PERSON_NAME] Palishchuk 고용 가능 A checkmar…" at bounding box center [584, 277] width 1168 height 554
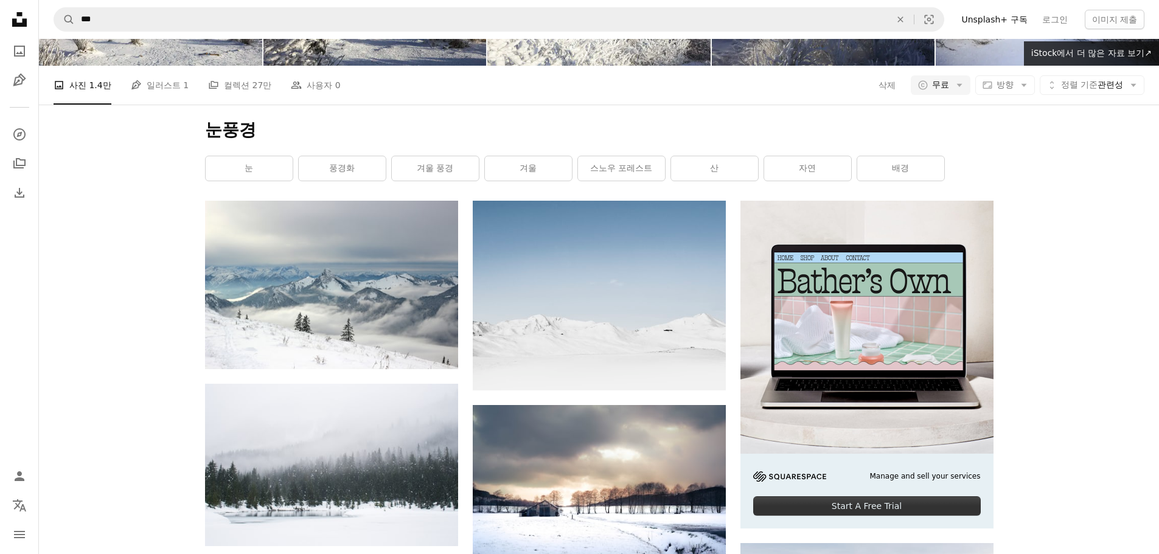
scroll to position [21177, 0]
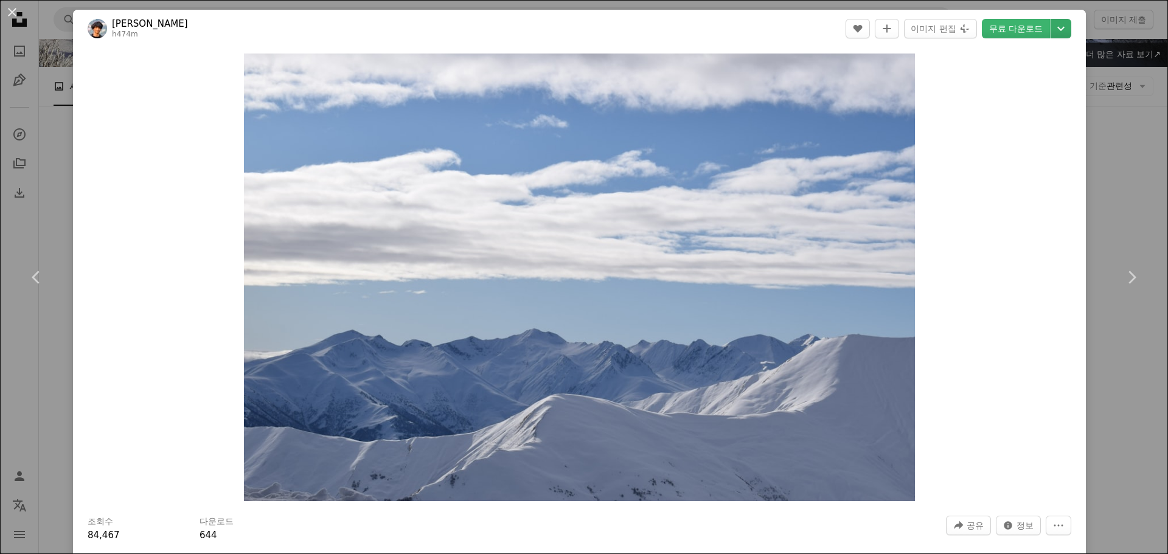
click at [1052, 29] on icon "Chevron down" at bounding box center [1061, 28] width 19 height 15
click at [1025, 103] on link "L ( 2400 x 1601 )" at bounding box center [1010, 103] width 110 height 22
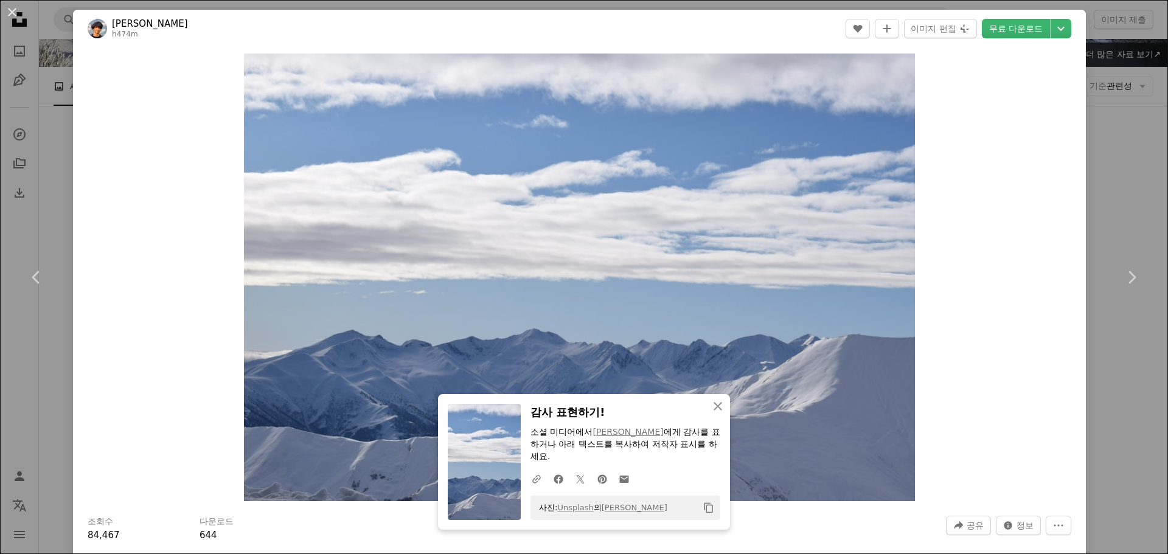
drag, startPoint x: 1114, startPoint y: 183, endPoint x: 1108, endPoint y: 185, distance: 6.6
click at [1114, 183] on div "An X shape Chevron left Chevron right [PERSON_NAME] h474m A heart A plus sign 이…" at bounding box center [584, 277] width 1168 height 554
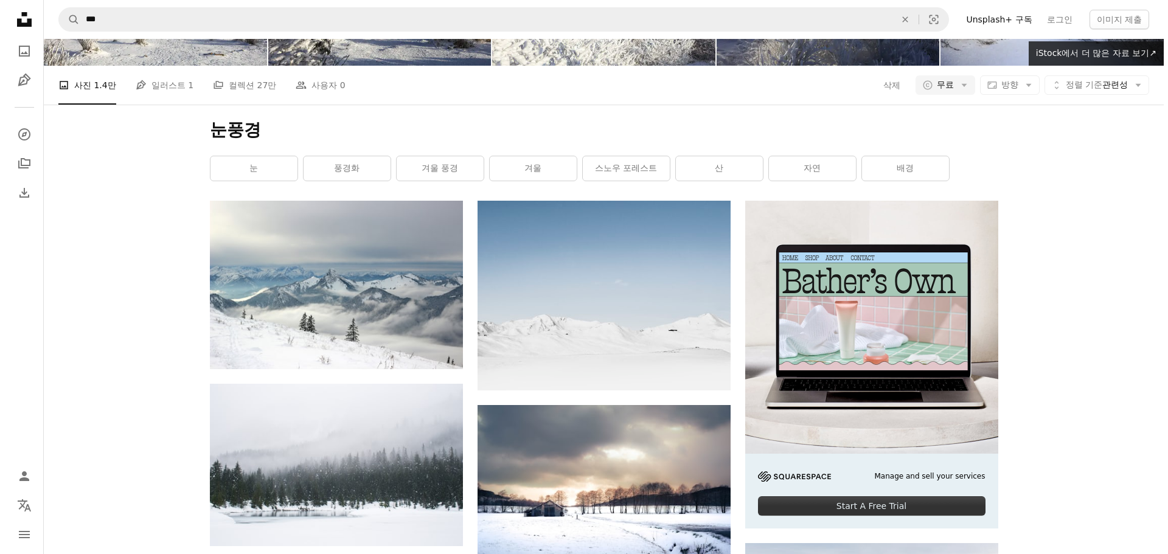
scroll to position [24524, 0]
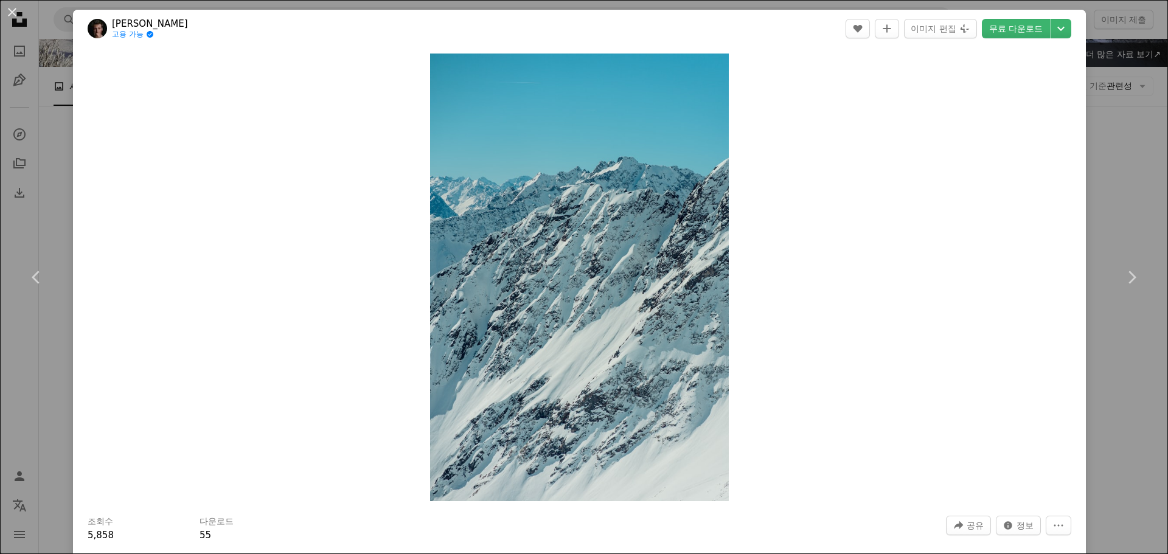
click at [1116, 99] on div "An X shape Chevron left Chevron right [PERSON_NAME] 고용 가능 A checkmark inside of…" at bounding box center [584, 277] width 1168 height 554
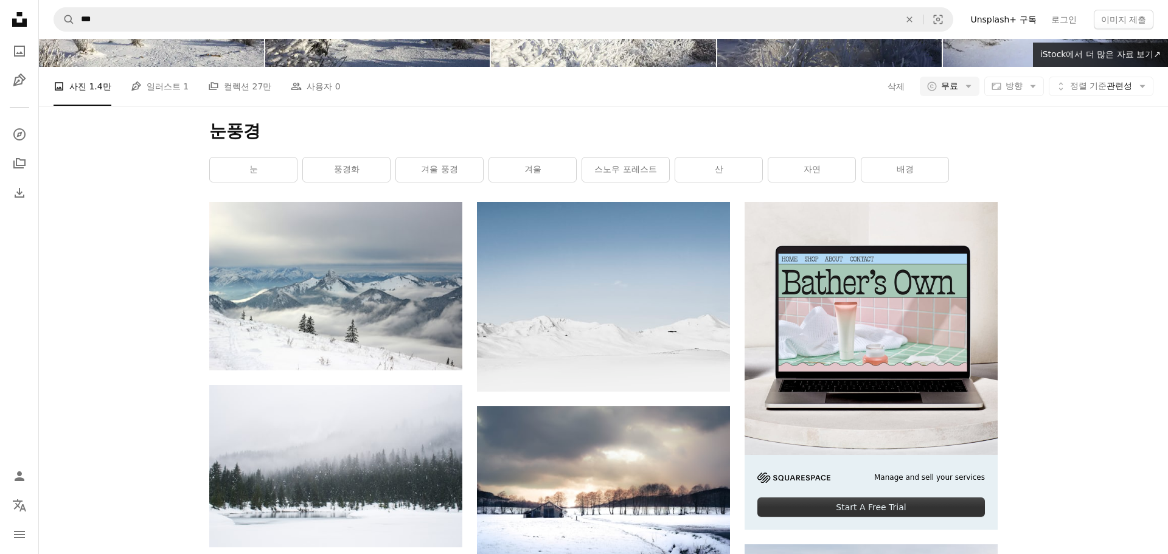
scroll to position [24767, 0]
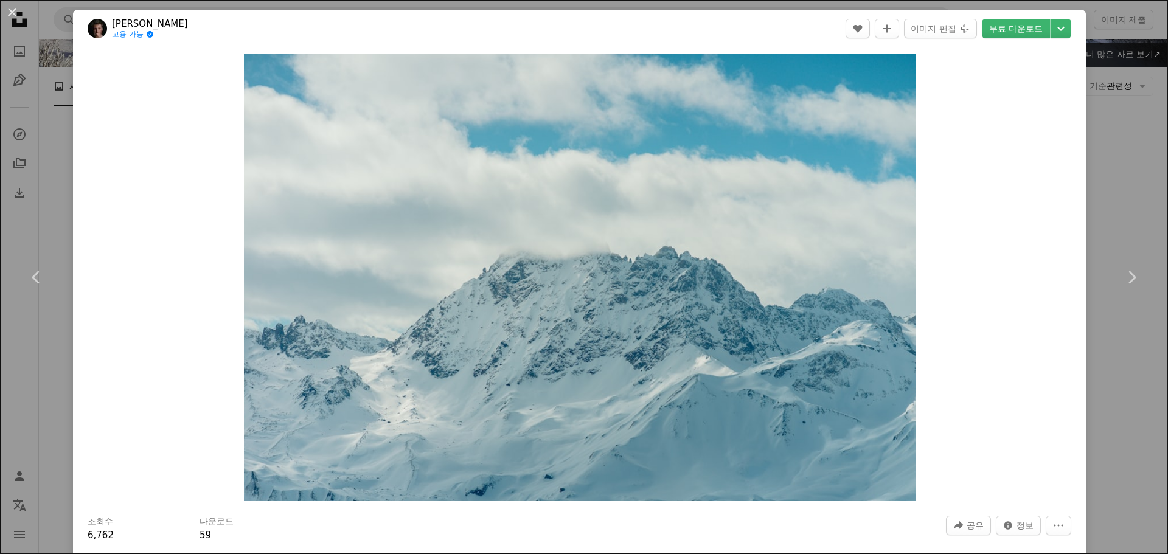
click at [1101, 152] on div "An X shape Chevron left Chevron right [PERSON_NAME] 고용 가능 A checkmark inside of…" at bounding box center [584, 277] width 1168 height 554
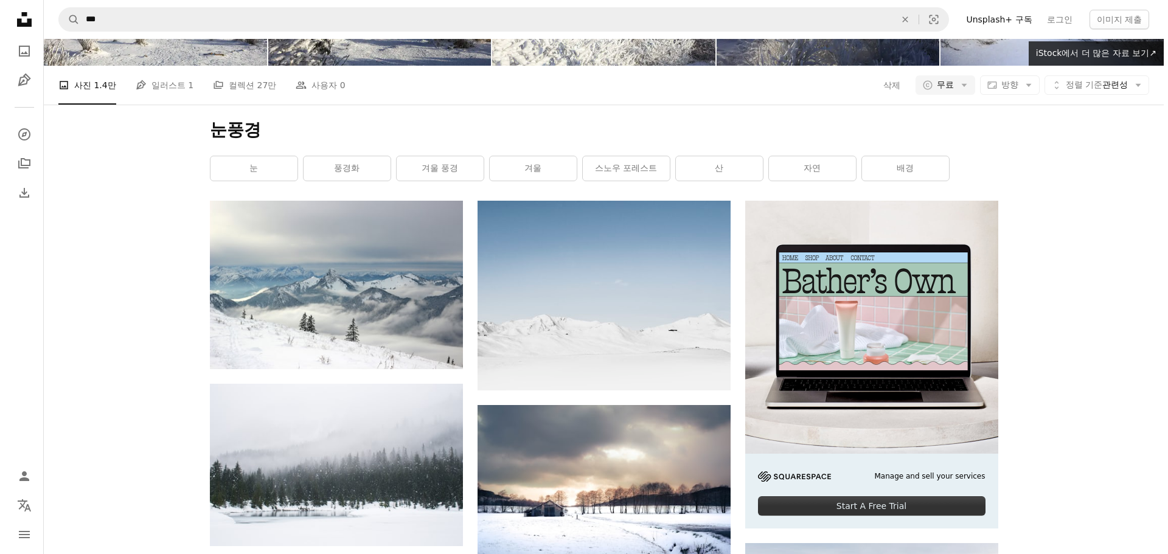
scroll to position [25741, 0]
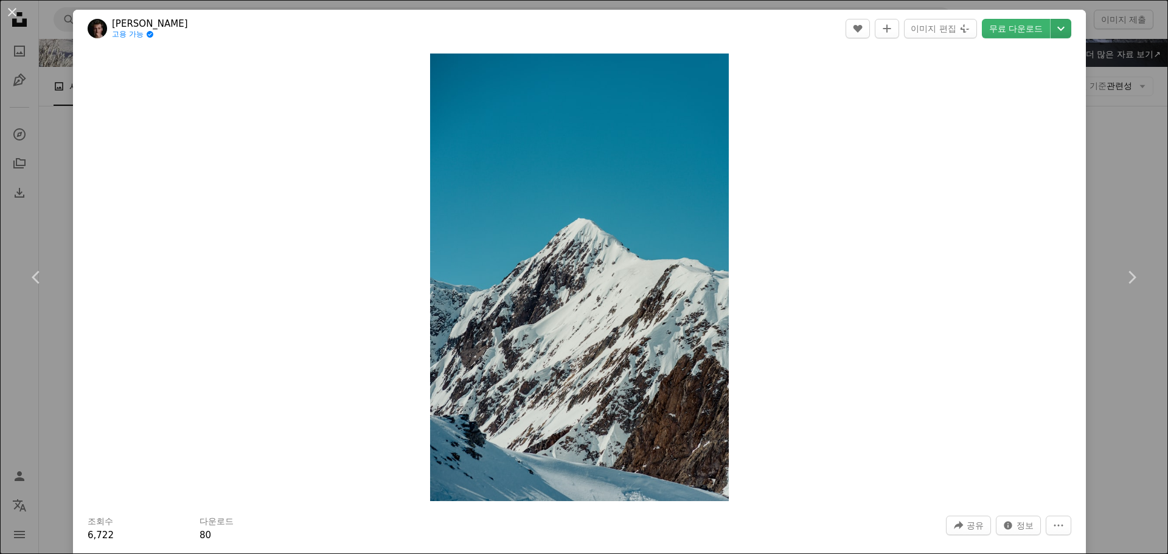
click at [1052, 28] on icon "Chevron down" at bounding box center [1061, 28] width 19 height 15
click at [1018, 105] on span "( 2400 x 3600 )" at bounding box center [998, 102] width 60 height 10
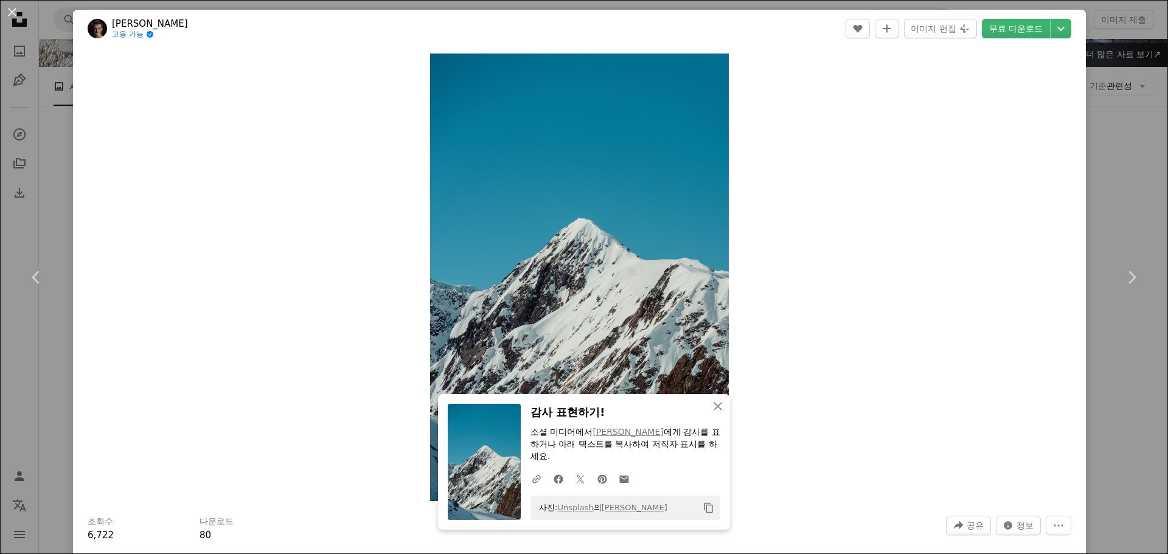
drag, startPoint x: 1118, startPoint y: 156, endPoint x: 1035, endPoint y: 284, distance: 151.7
click at [1118, 156] on div "An X shape Chevron left Chevron right [PERSON_NAME] 고용 가능 A checkmark inside of…" at bounding box center [584, 277] width 1168 height 554
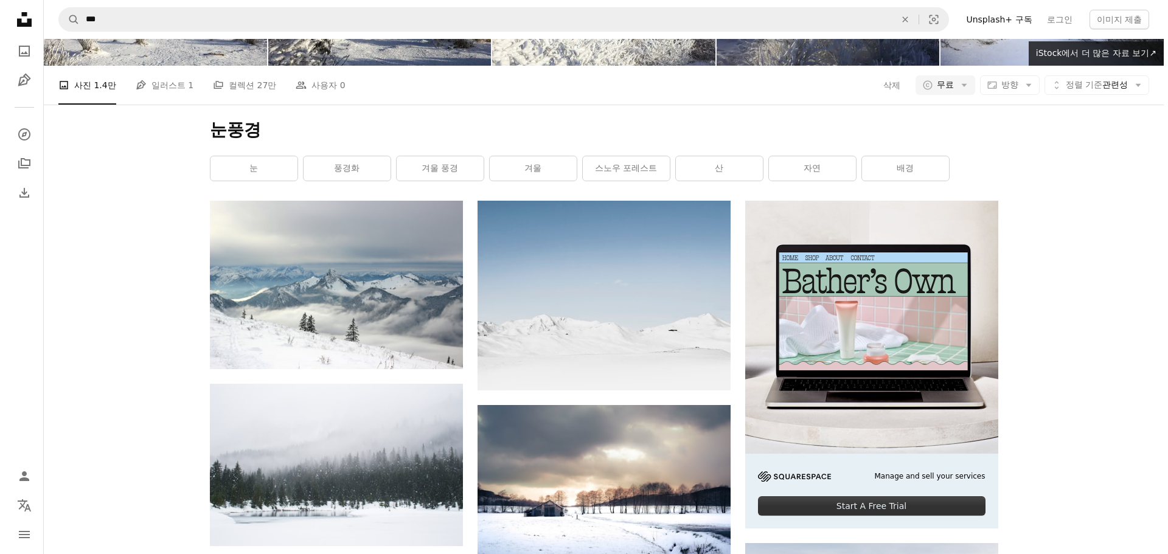
scroll to position [31765, 0]
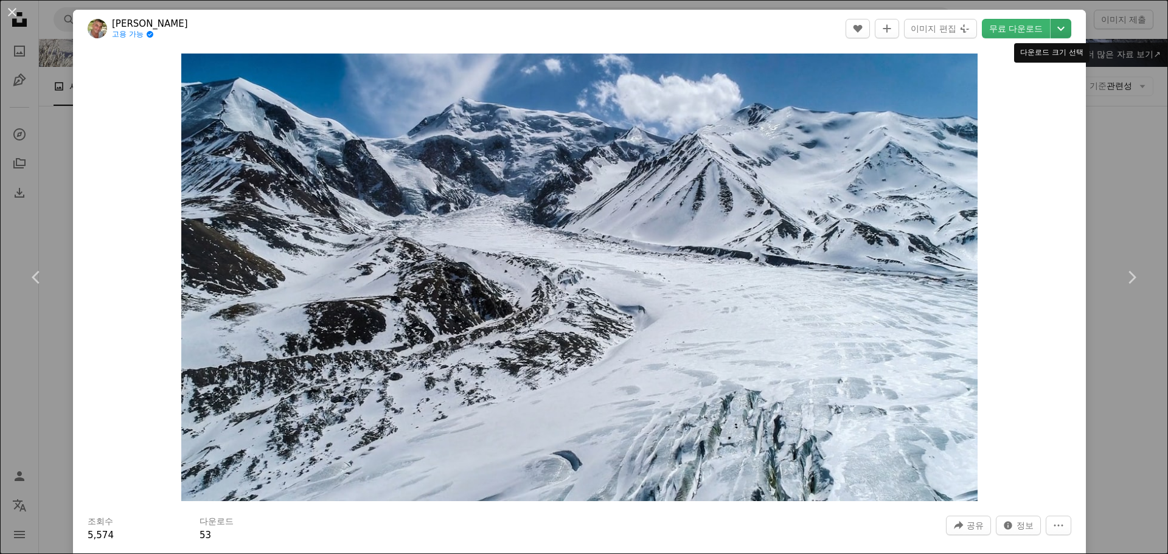
click at [1054, 21] on button "Chevron down" at bounding box center [1061, 28] width 21 height 19
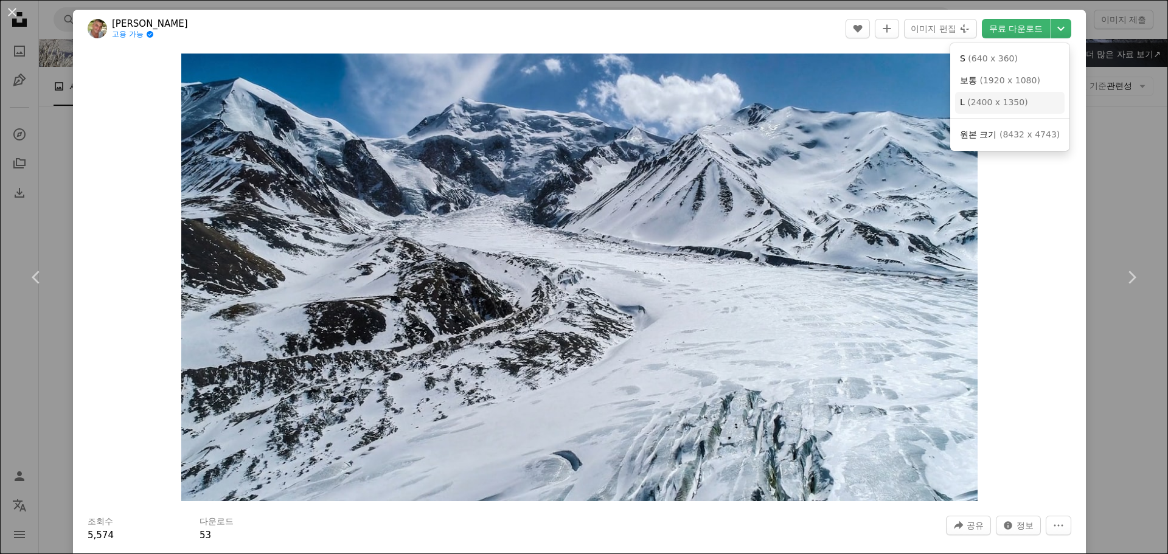
click at [1016, 112] on link "L ( 2400 x 1350 )" at bounding box center [1010, 103] width 110 height 22
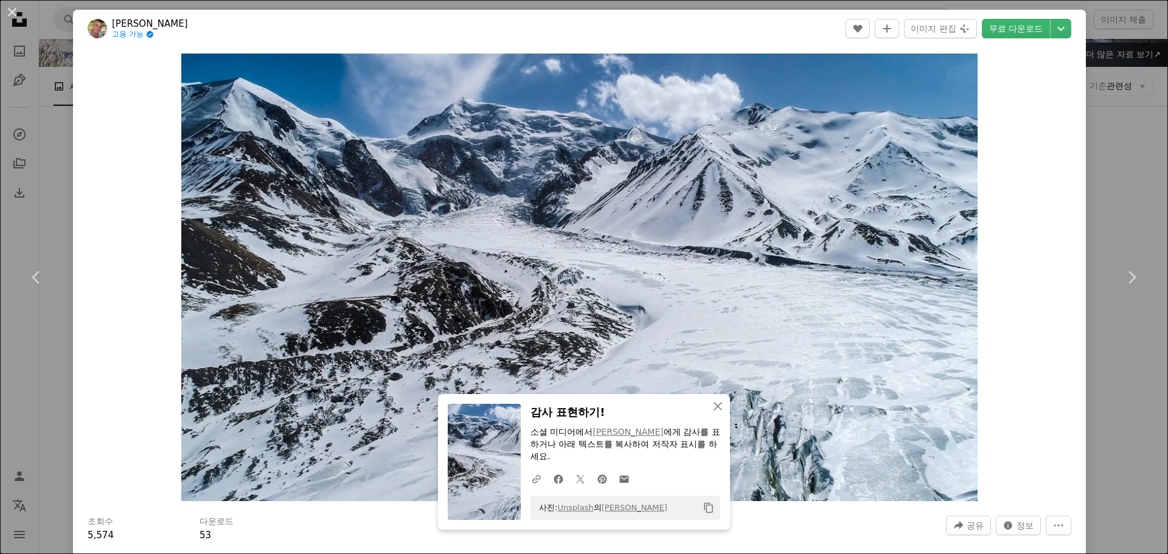
drag, startPoint x: 1112, startPoint y: 127, endPoint x: 1036, endPoint y: 216, distance: 117.0
click at [1112, 127] on div "An X shape Chevron left Chevron right [PERSON_NAME] 고용 가능 A checkmark inside of…" at bounding box center [584, 277] width 1168 height 554
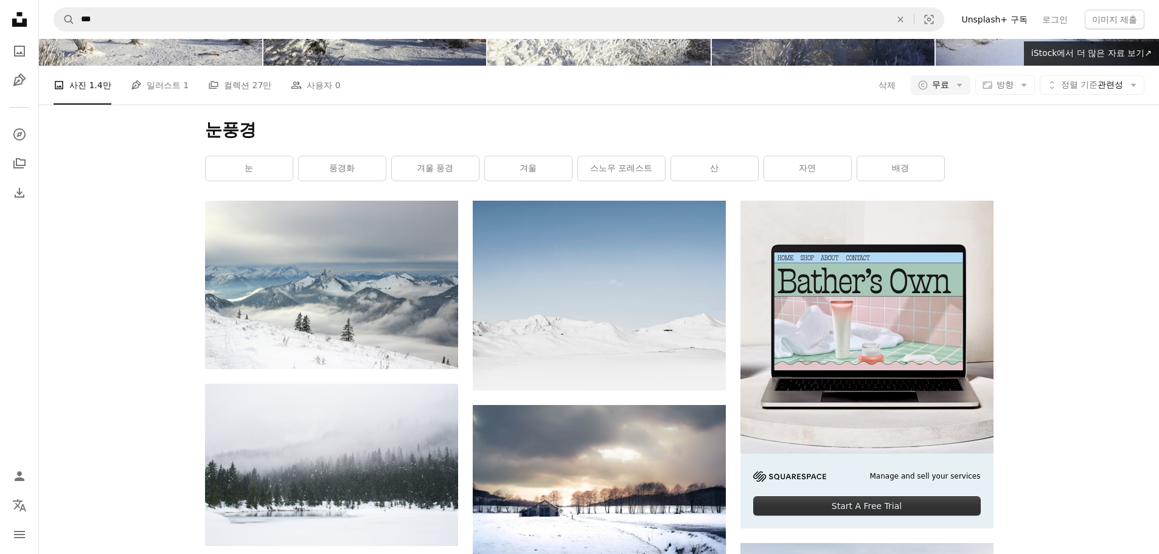
scroll to position [42293, 0]
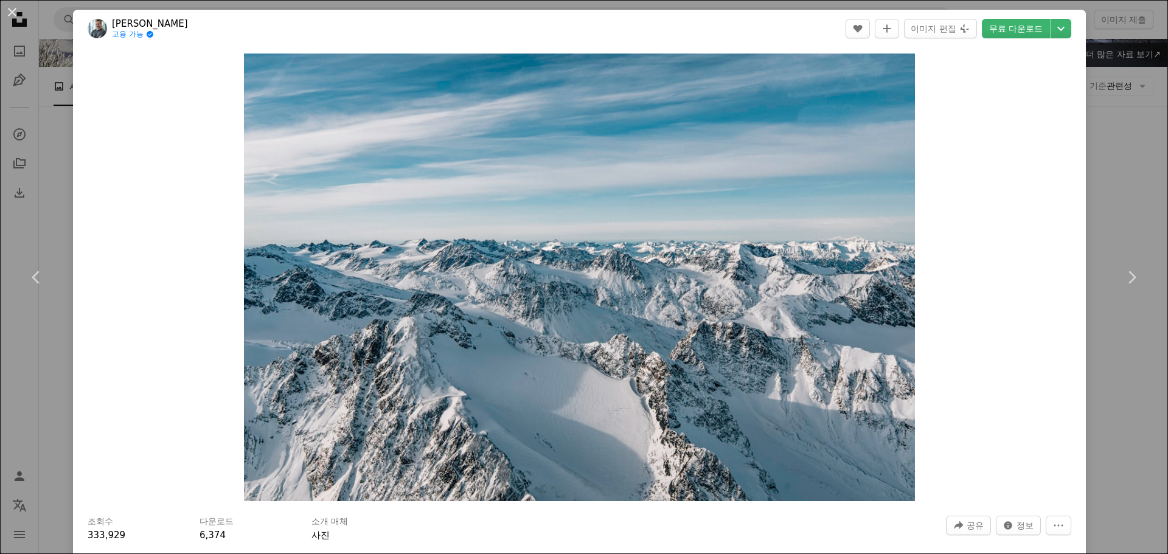
click at [1112, 102] on div "An X shape Chevron left Chevron right [PERSON_NAME] 고용 가능 A checkmark inside of…" at bounding box center [584, 277] width 1168 height 554
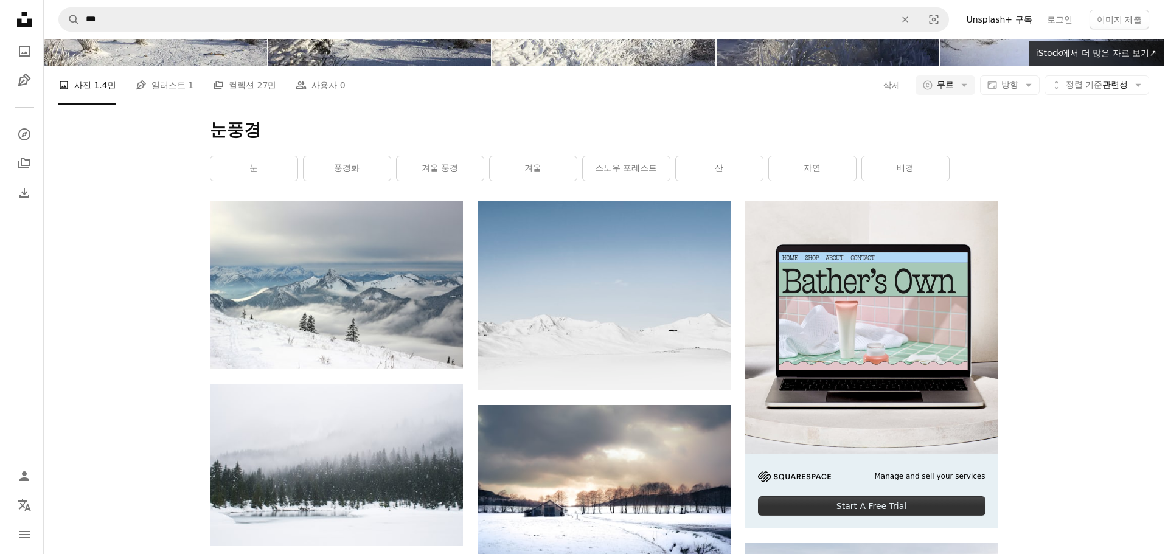
scroll to position [53490, 0]
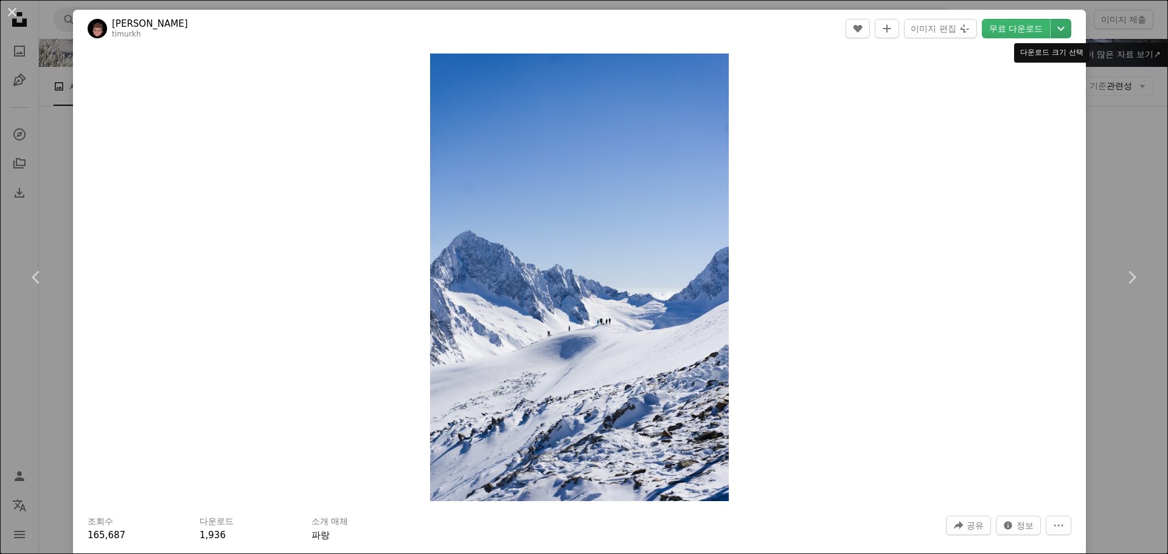
click at [1057, 30] on icon "Chevron down" at bounding box center [1061, 28] width 19 height 15
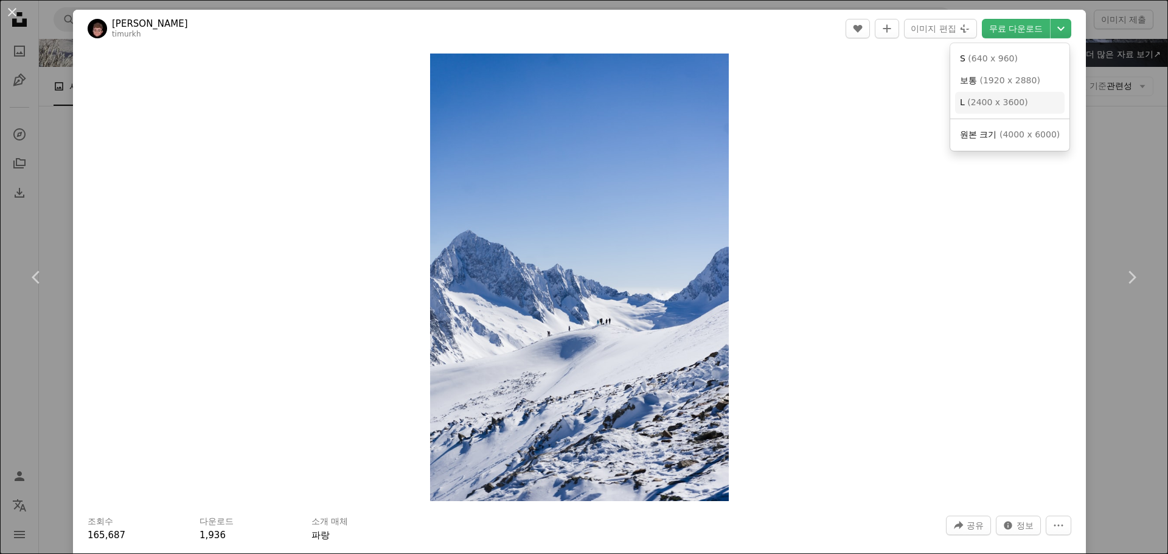
click at [1035, 100] on link "L ( 2400 x 3600 )" at bounding box center [1010, 103] width 110 height 22
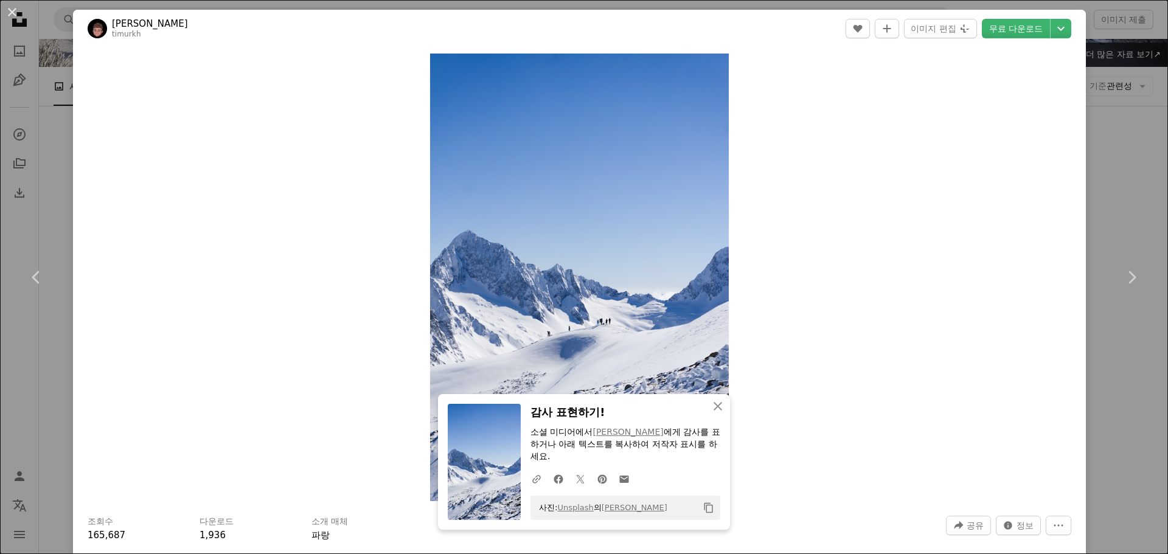
click at [1121, 138] on div "An X shape Chevron left Chevron right Timur Khabibulin timurkh A heart A plus s…" at bounding box center [584, 277] width 1168 height 554
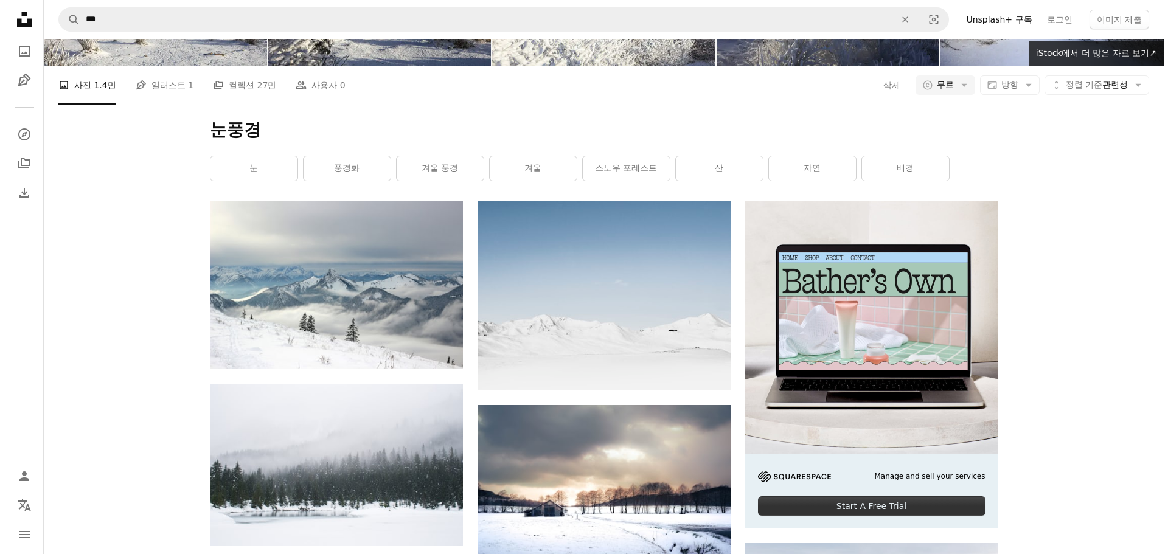
scroll to position [56046, 0]
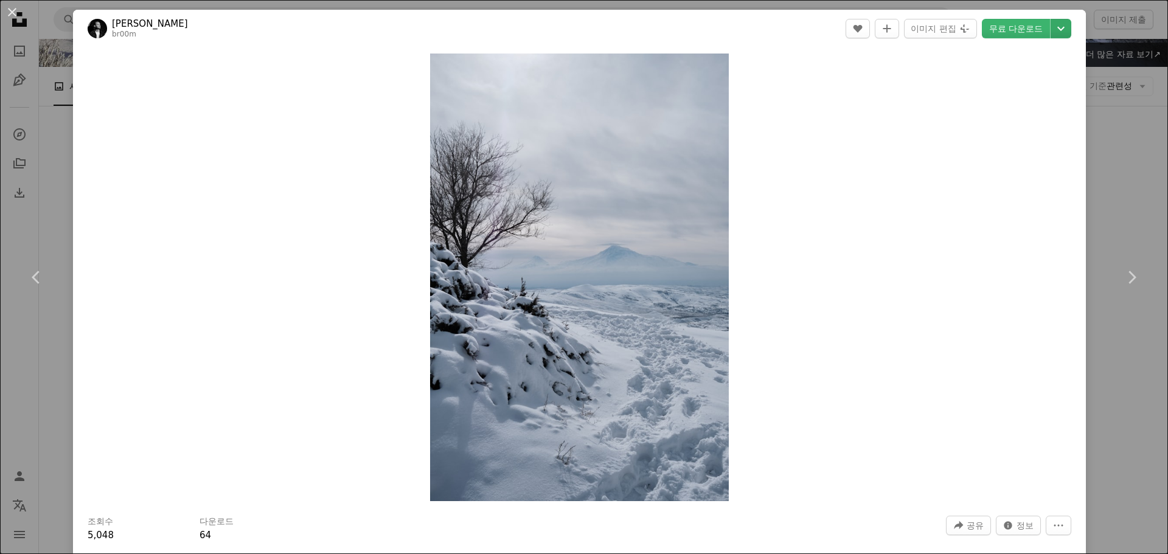
click at [1052, 30] on icon "Chevron down" at bounding box center [1061, 28] width 19 height 15
click at [1030, 111] on link "L ( 2400 x 3600 )" at bounding box center [1010, 103] width 110 height 22
